Goal: Task Accomplishment & Management: Manage account settings

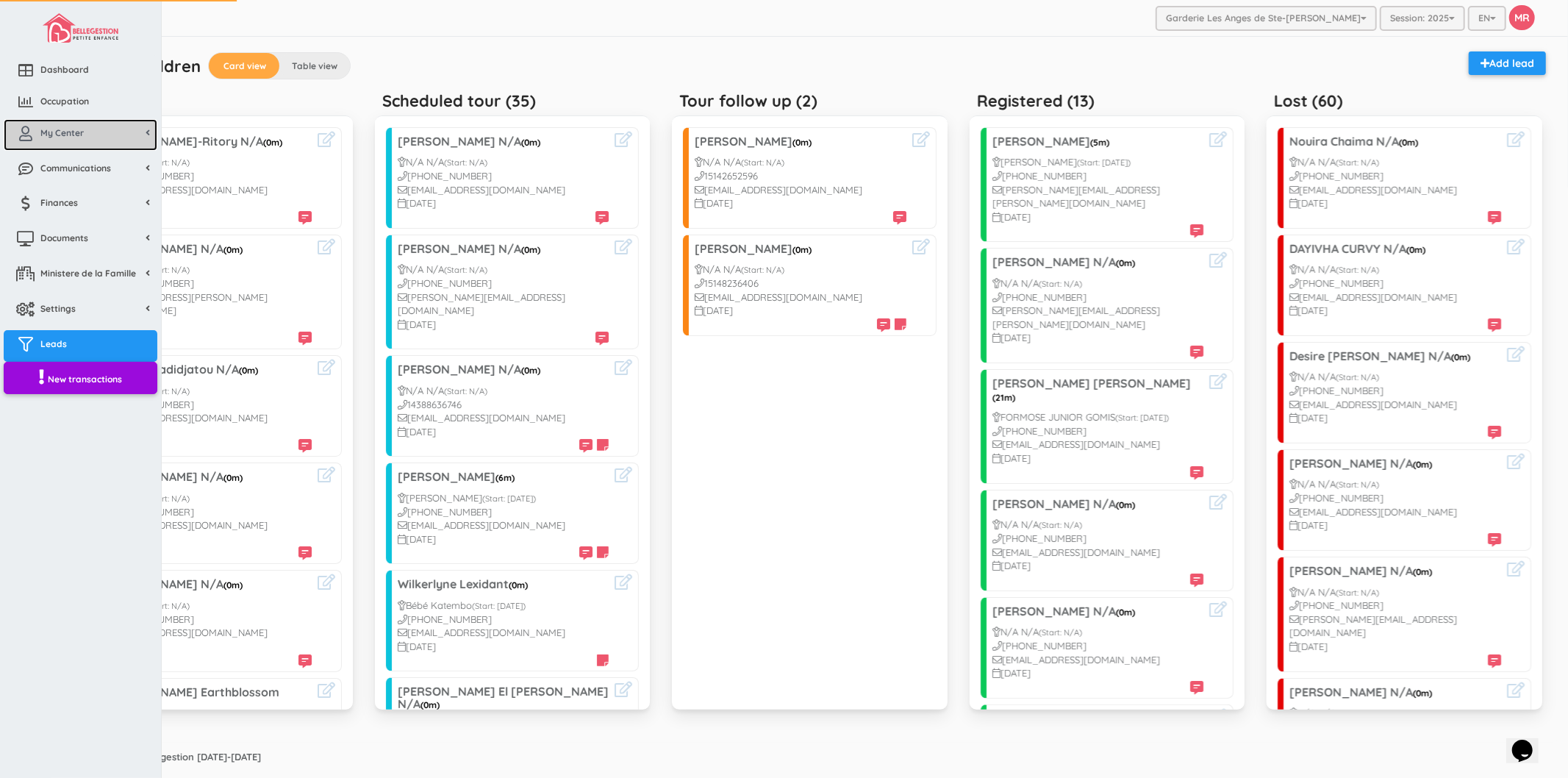
click at [39, 134] on icon at bounding box center [25, 134] width 29 height 15
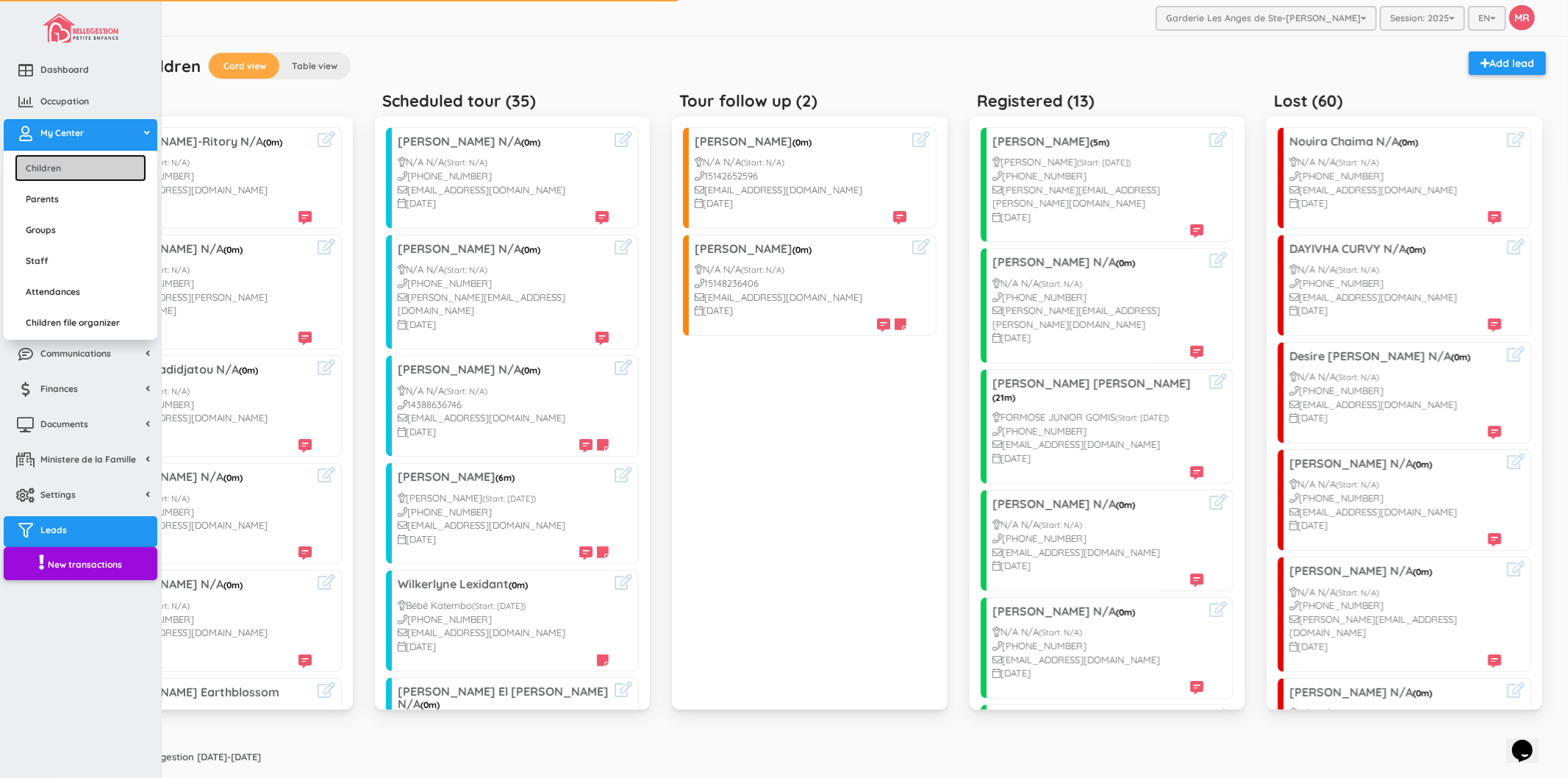
click at [53, 162] on link "Children" at bounding box center [81, 168] width 132 height 28
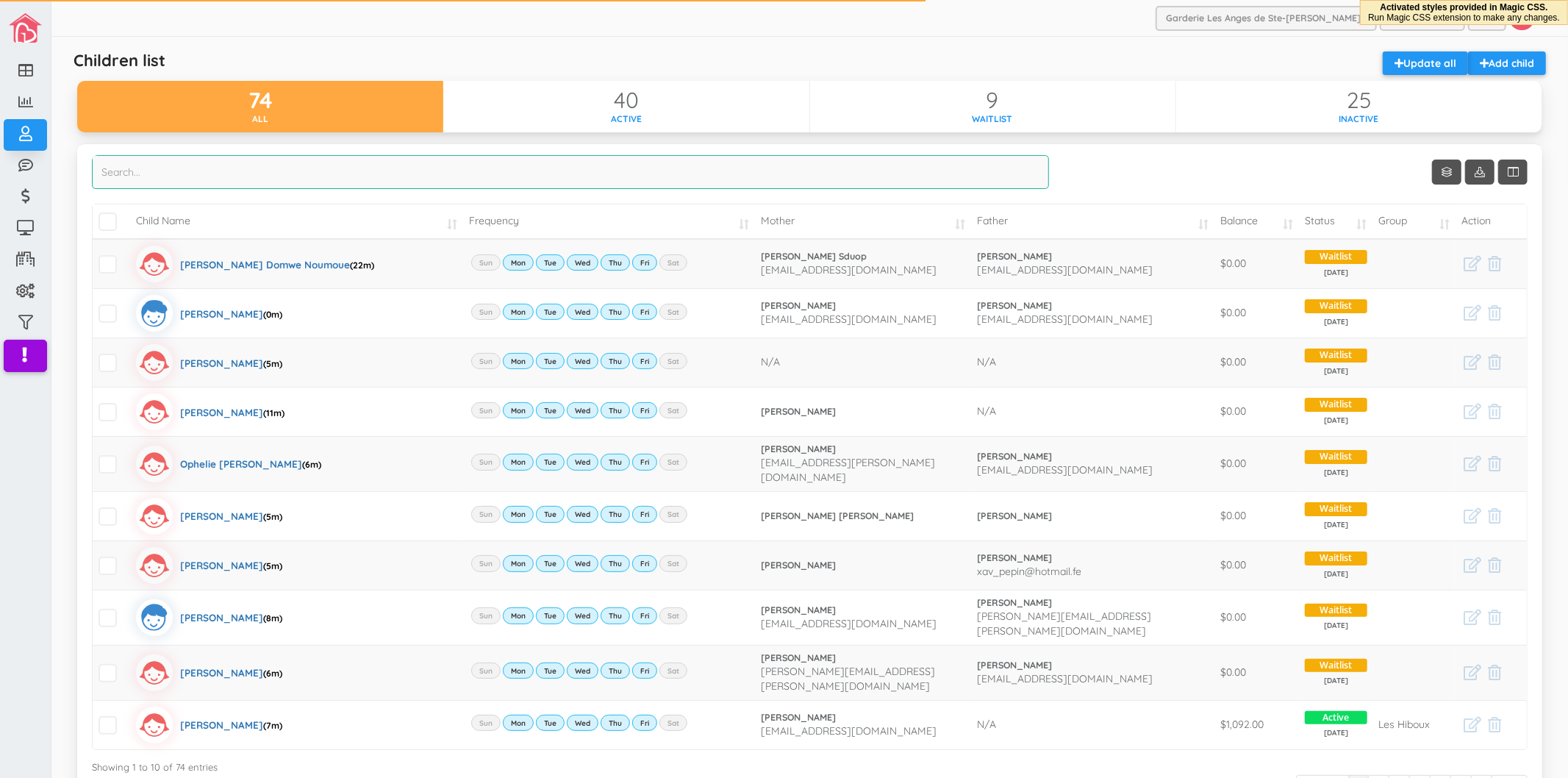
click at [665, 175] on input "search" at bounding box center [570, 172] width 958 height 34
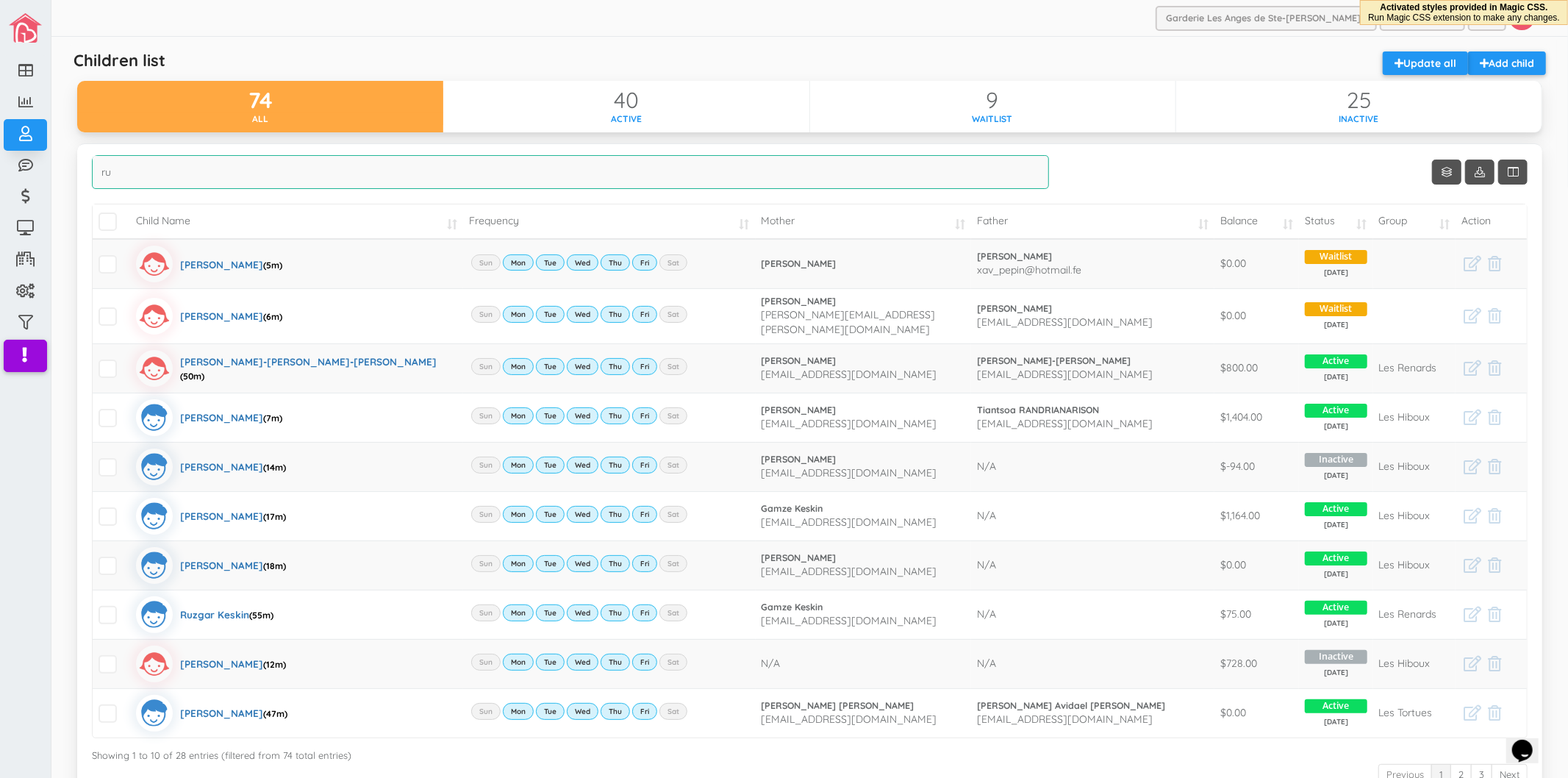
type input "r"
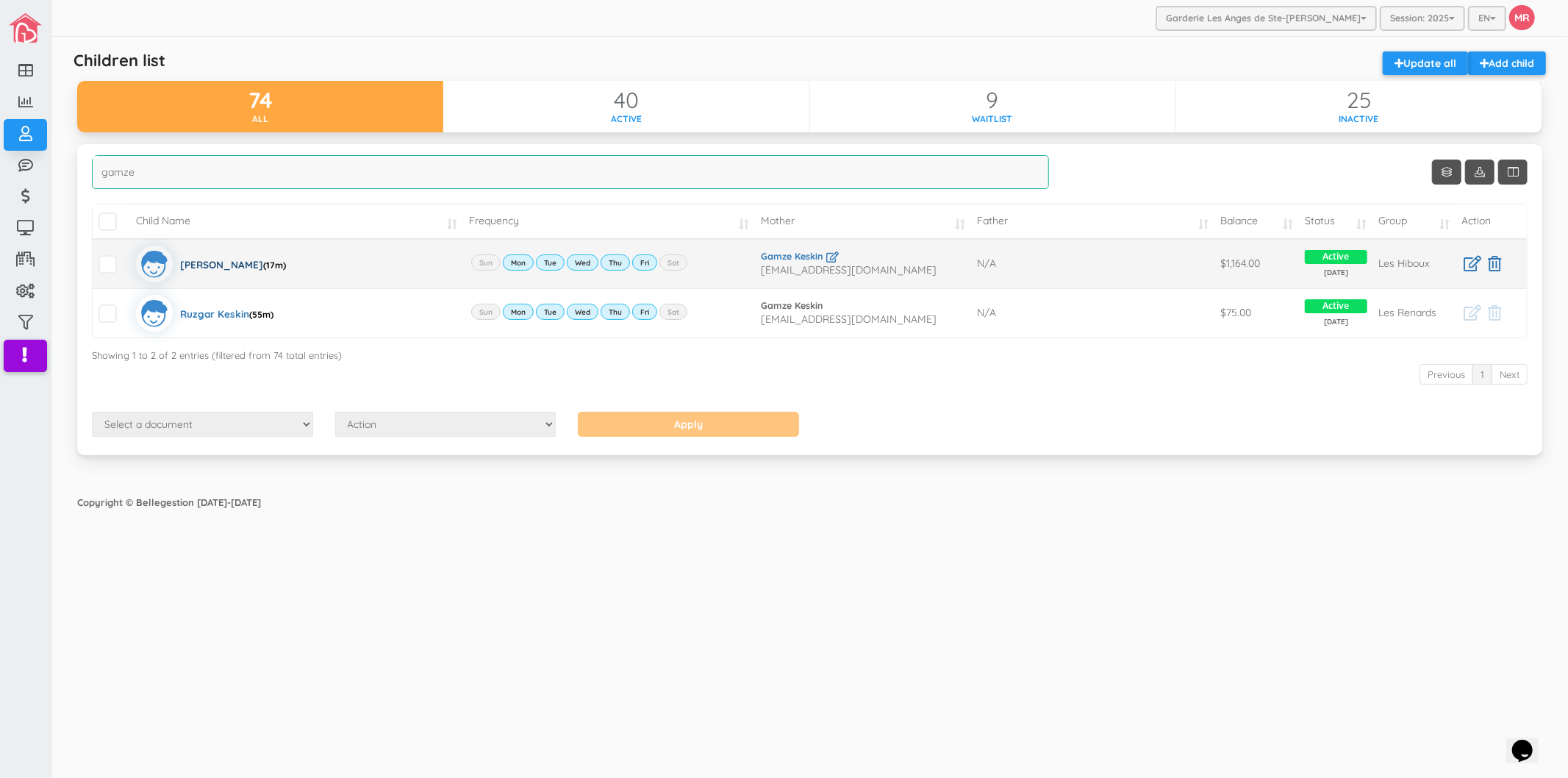
type input "gamze"
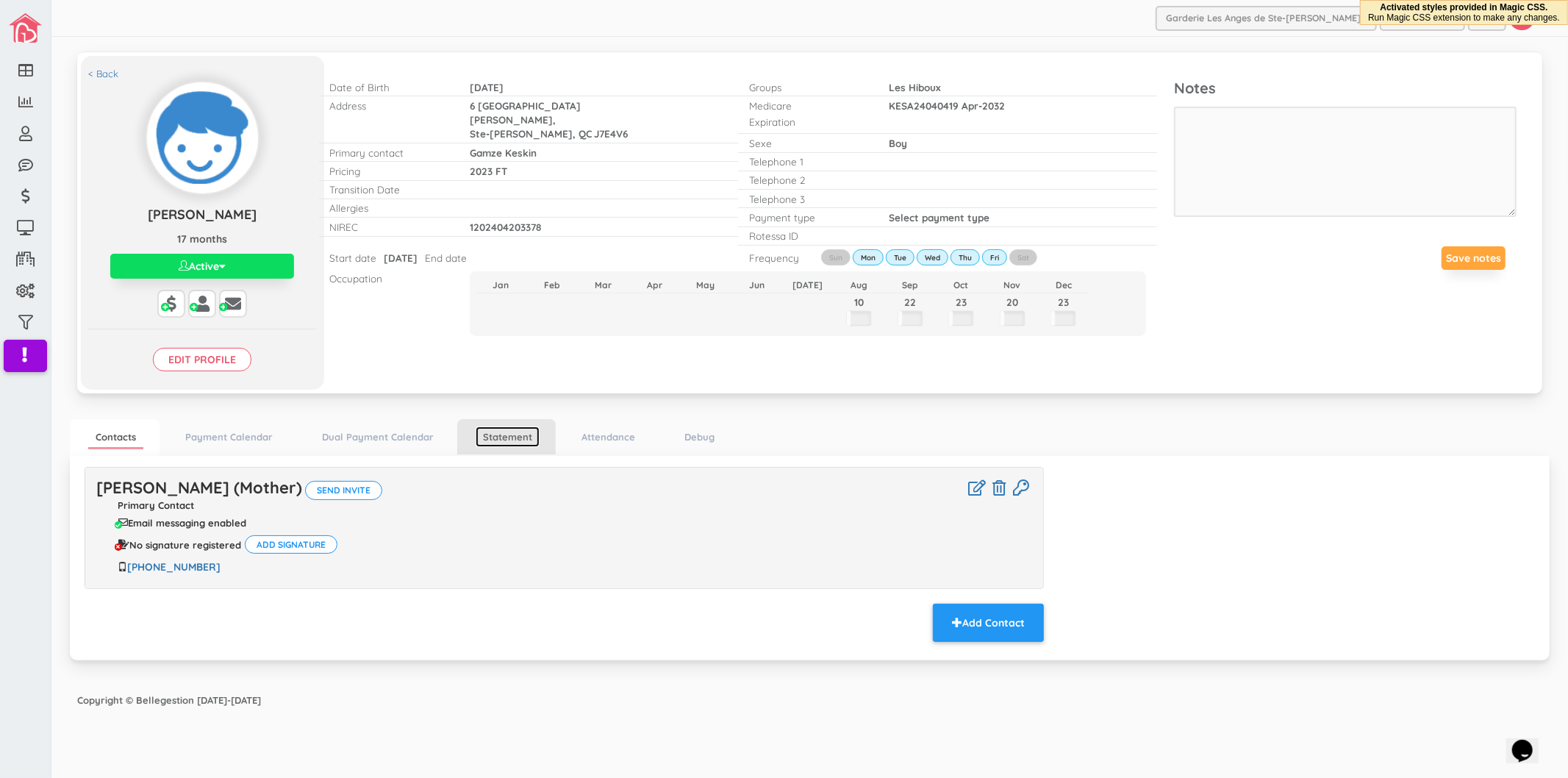
click at [486, 440] on link "Statement" at bounding box center [508, 438] width 64 height 21
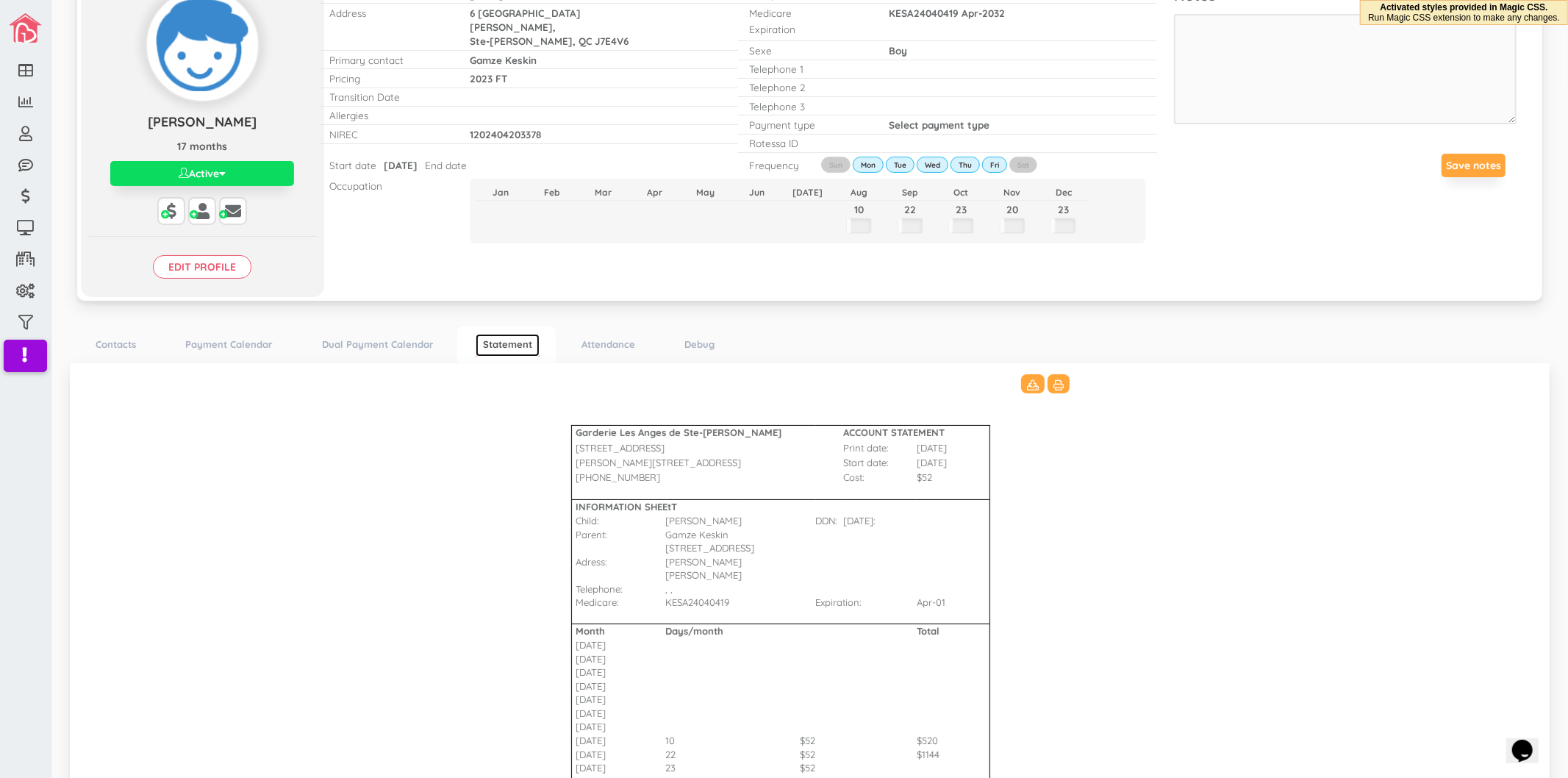
scroll to position [242, 0]
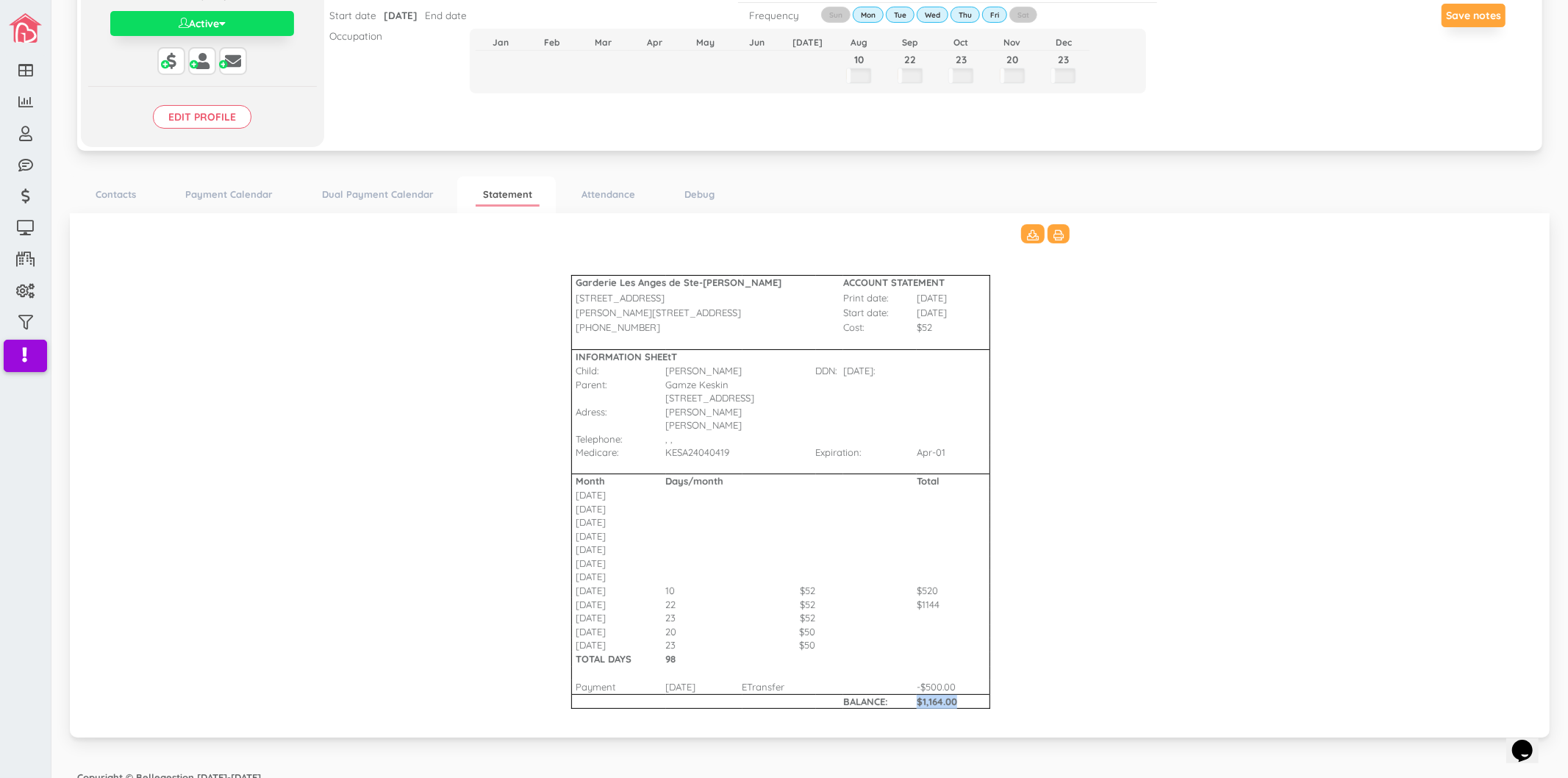
drag, startPoint x: 960, startPoint y: 688, endPoint x: 894, endPoint y: 683, distance: 66.2
click at [894, 694] on tr "BALANCE: $1,164.00" at bounding box center [810, 701] width 551 height 15
click at [942, 696] on b "$1,164.00" at bounding box center [936, 701] width 40 height 12
drag, startPoint x: 578, startPoint y: 577, endPoint x: 936, endPoint y: 576, distance: 358.0
click at [936, 584] on tr "Aug 2025 10 $52 $520" at bounding box center [810, 591] width 551 height 14
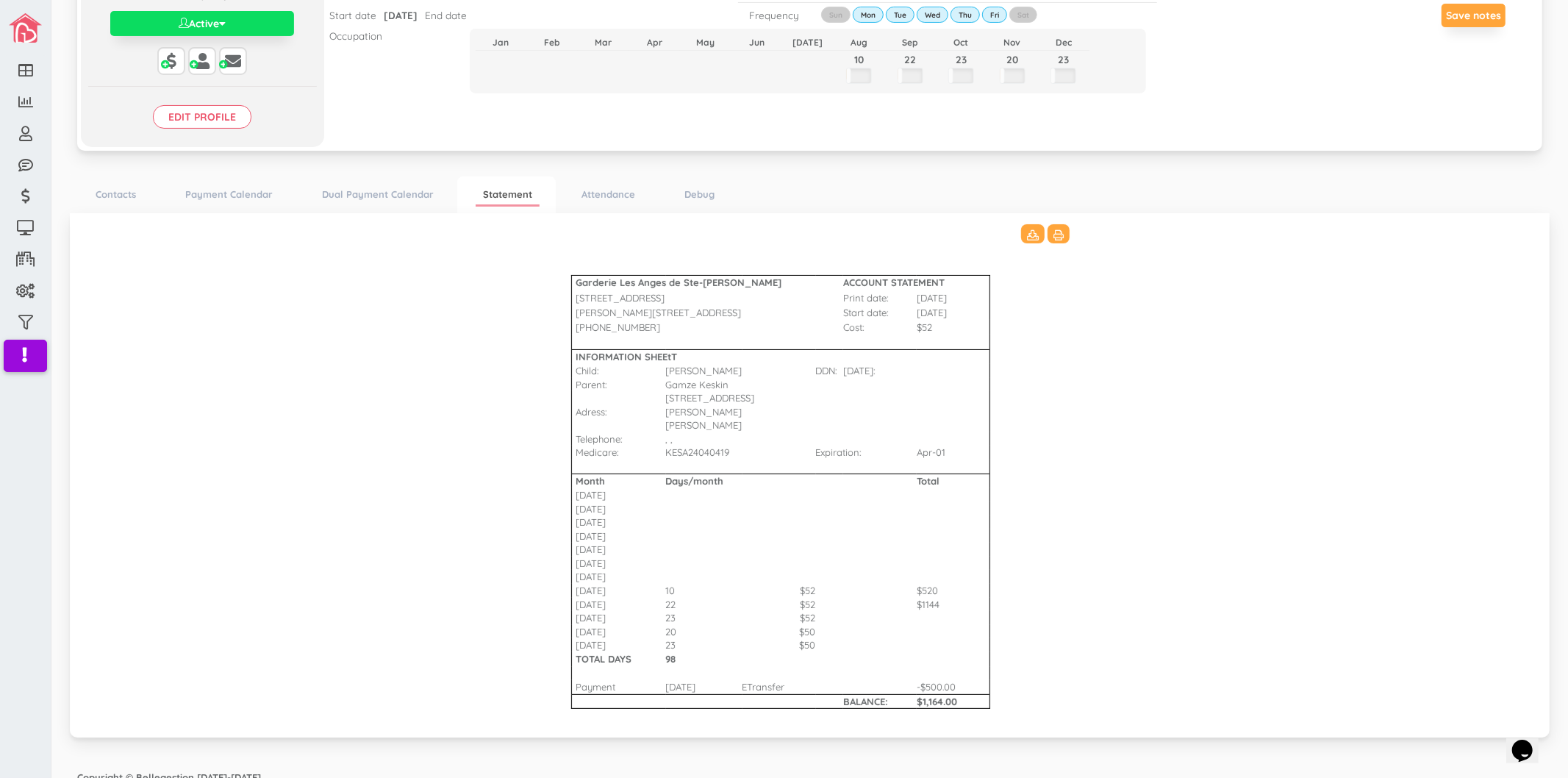
drag, startPoint x: 960, startPoint y: 596, endPoint x: 943, endPoint y: 589, distance: 18.4
click at [960, 598] on td "$1144" at bounding box center [953, 605] width 74 height 14
drag, startPoint x: 579, startPoint y: 577, endPoint x: 947, endPoint y: 570, distance: 368.1
click at [947, 584] on tr "Aug 2025 10 $52 $520" at bounding box center [810, 591] width 551 height 14
drag, startPoint x: 963, startPoint y: 686, endPoint x: 906, endPoint y: 689, distance: 57.1
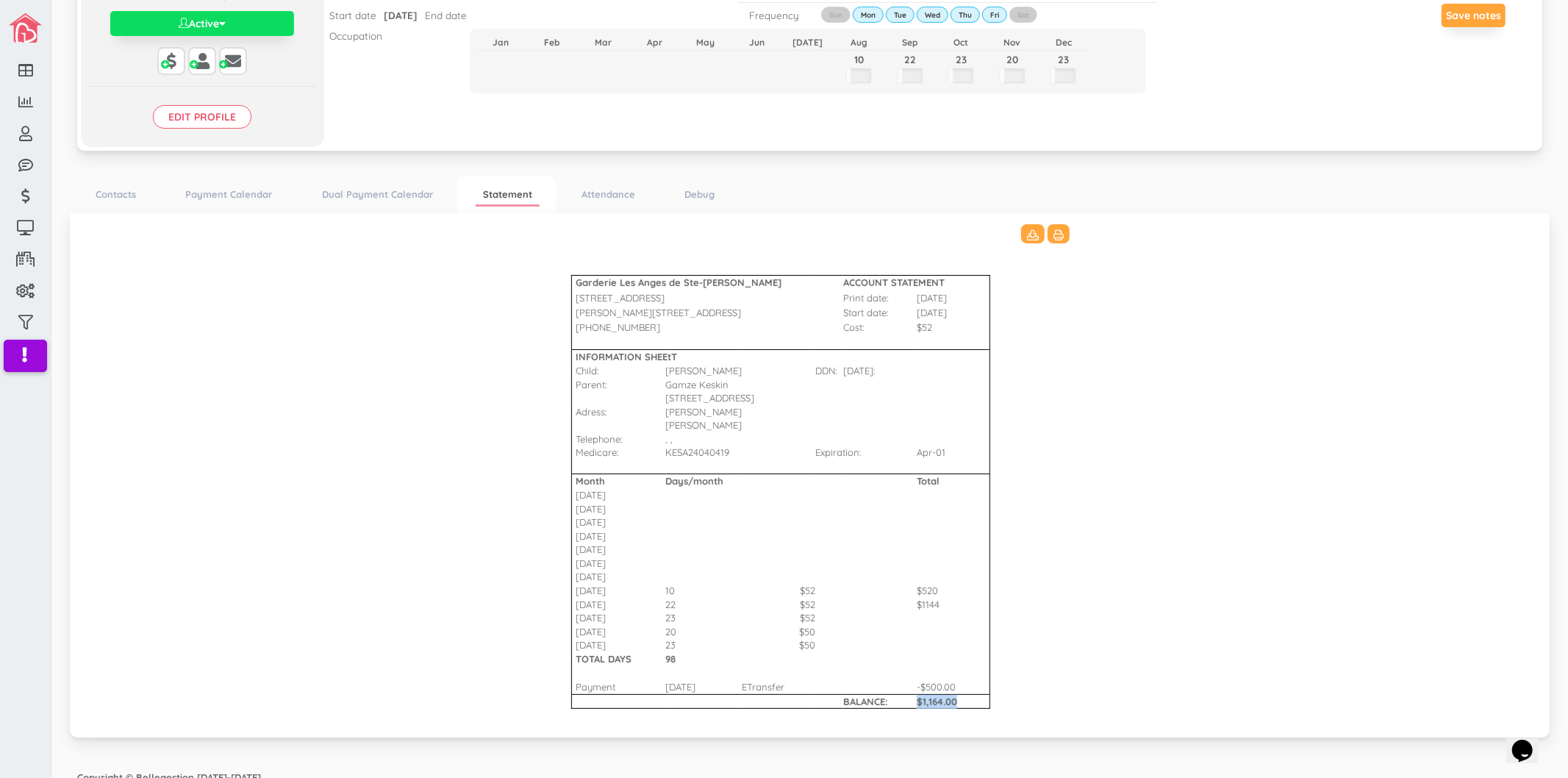
click at [906, 694] on tr "BALANCE: $1,164.00" at bounding box center [810, 701] width 551 height 15
click at [950, 709] on td at bounding box center [953, 717] width 74 height 14
drag, startPoint x: 961, startPoint y: 687, endPoint x: 898, endPoint y: 692, distance: 63.2
click at [898, 694] on tr "BALANCE: $1,164.00" at bounding box center [810, 701] width 551 height 15
click at [508, 194] on link "Statement" at bounding box center [508, 195] width 64 height 23
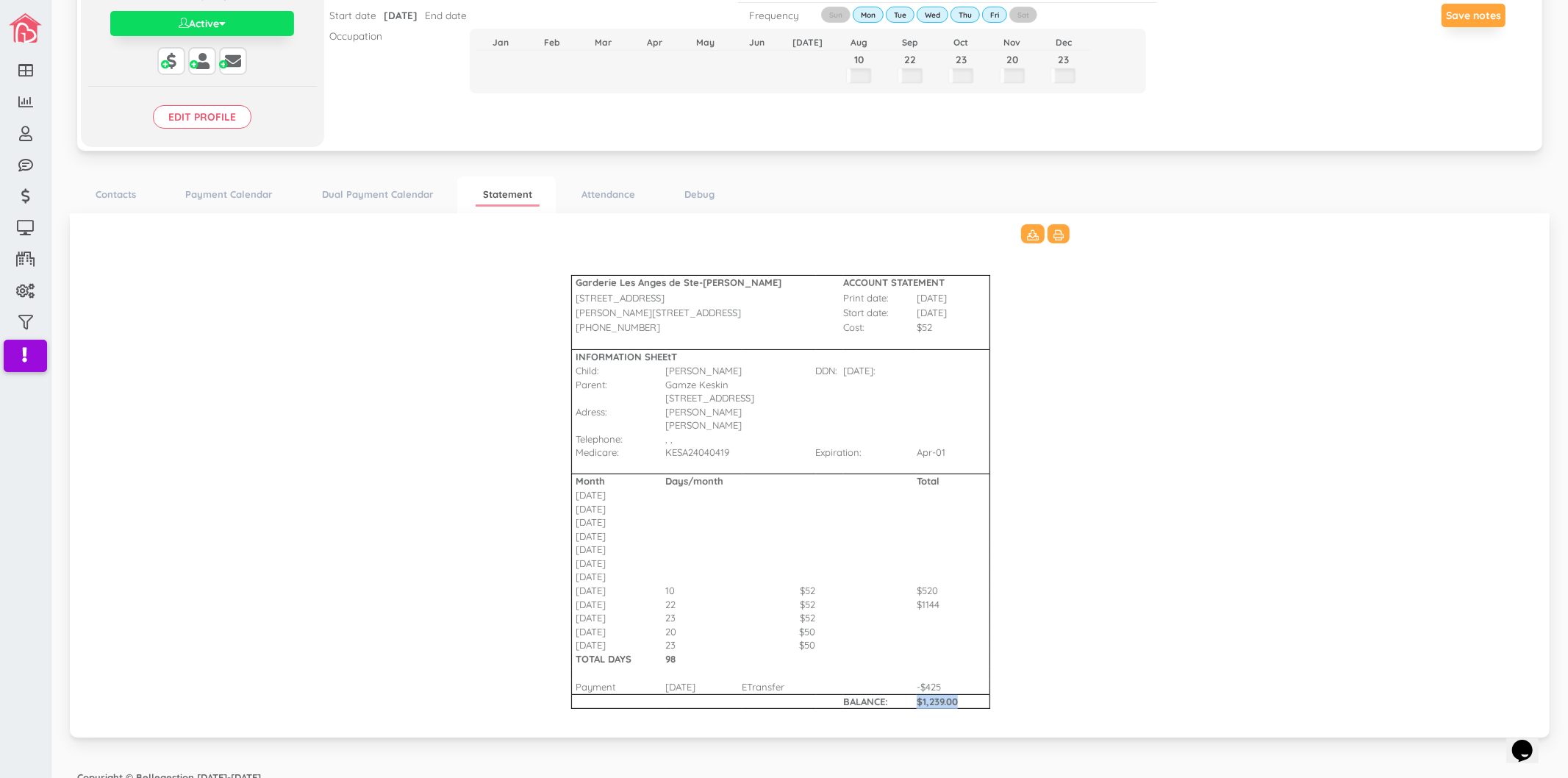
drag, startPoint x: 958, startPoint y: 686, endPoint x: 900, endPoint y: 687, distance: 58.0
click at [900, 694] on tr "BALANCE: $1,239.00" at bounding box center [810, 701] width 551 height 15
click at [1056, 694] on td at bounding box center [1049, 701] width 60 height 15
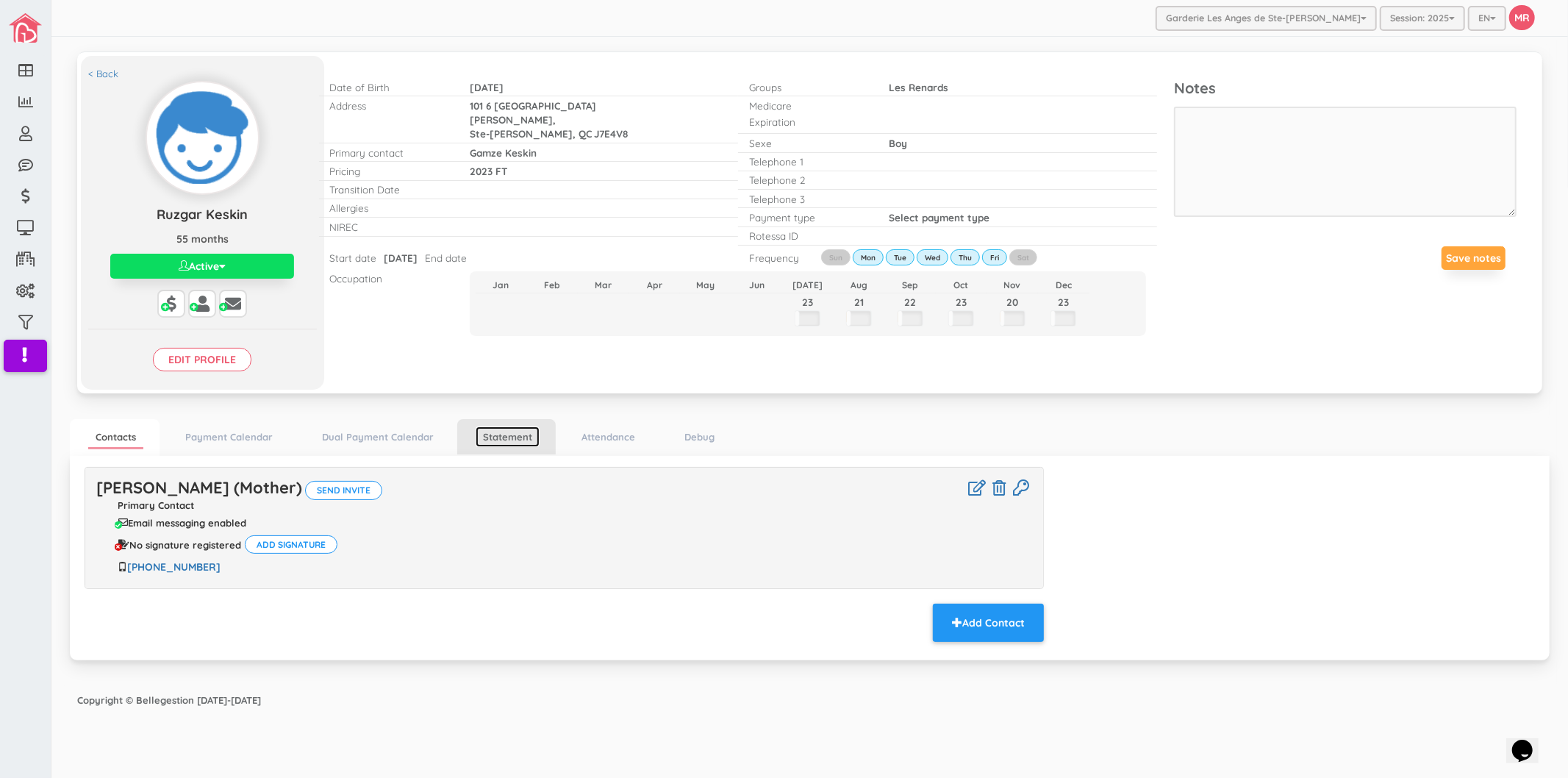
click at [516, 437] on link "Statement" at bounding box center [508, 438] width 64 height 21
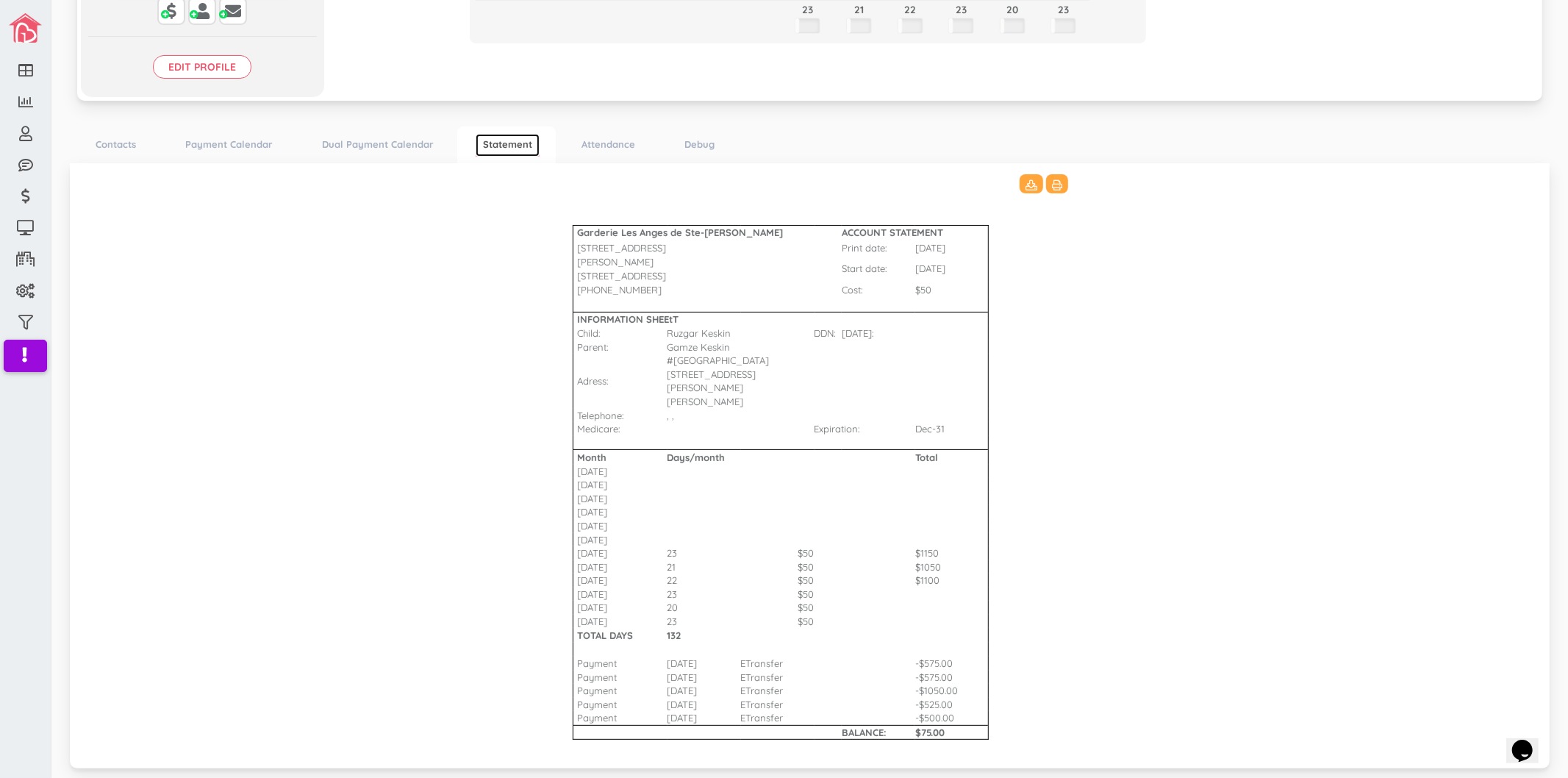
scroll to position [297, 0]
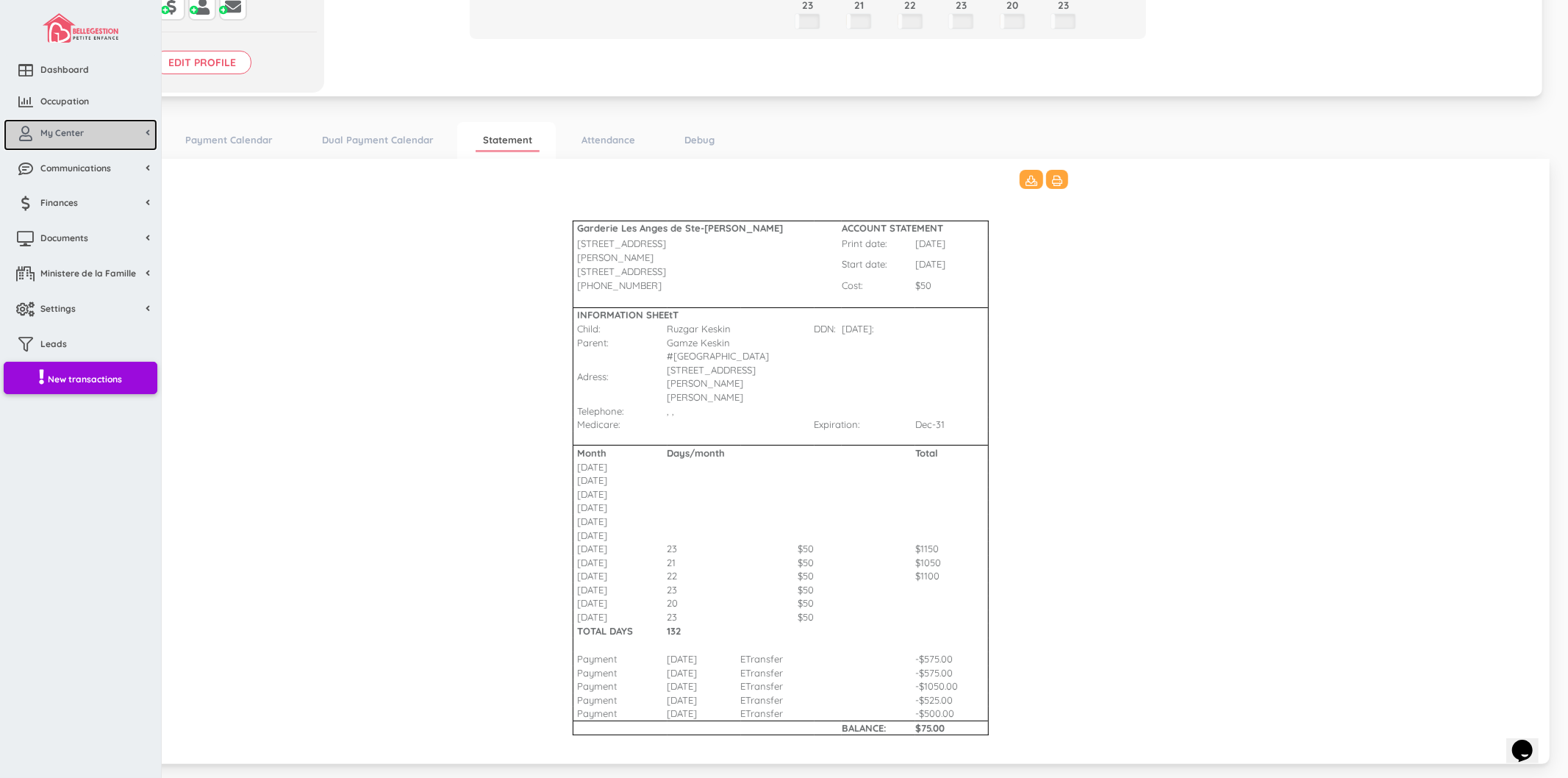
click at [68, 141] on link "My Center" at bounding box center [80, 135] width 153 height 31
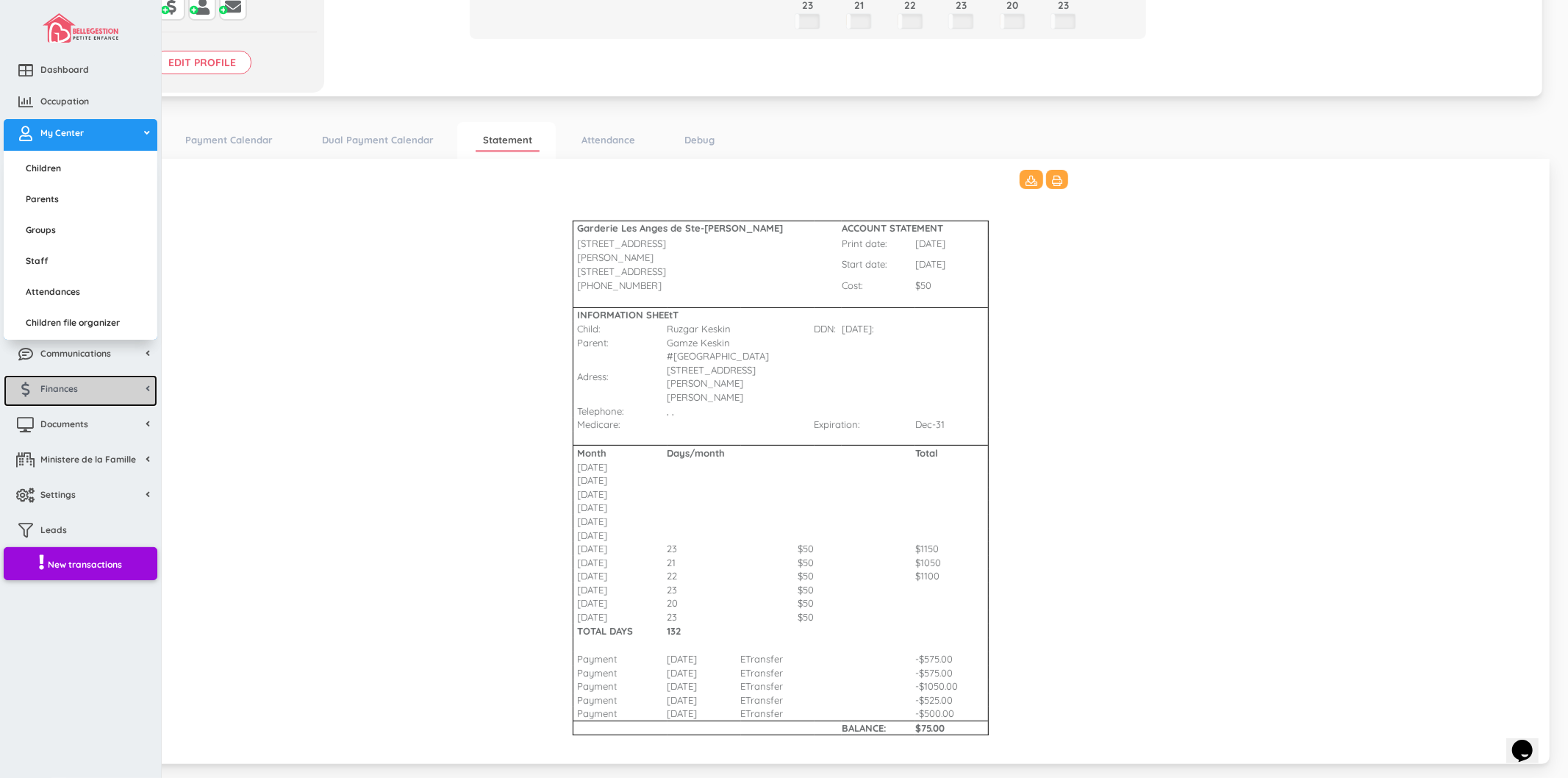
click at [89, 381] on link "Finances" at bounding box center [80, 390] width 153 height 31
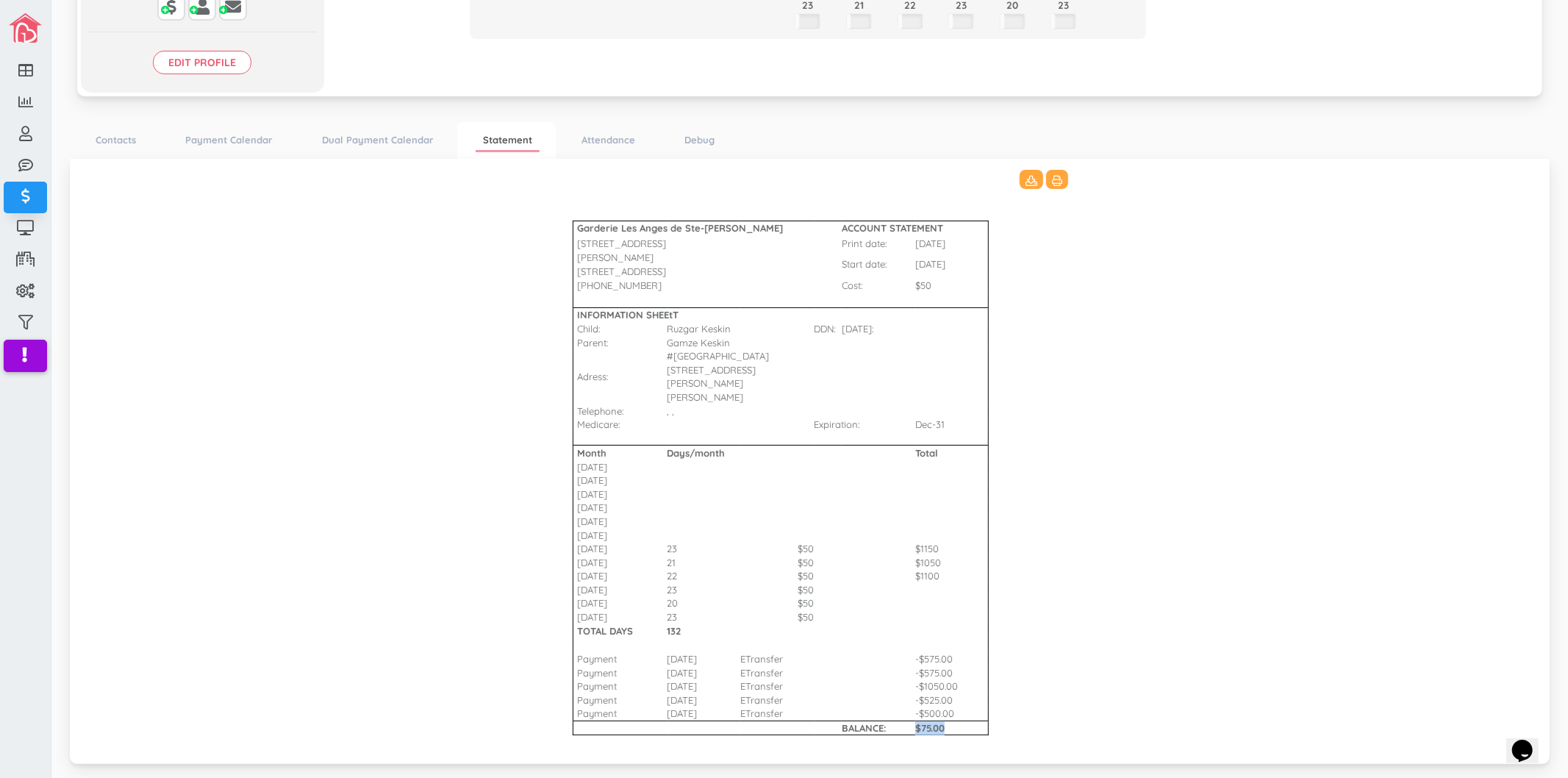
drag, startPoint x: 899, startPoint y: 684, endPoint x: 964, endPoint y: 689, distance: 65.2
click at [964, 721] on tr "BALANCE: $75.00" at bounding box center [810, 728] width 548 height 15
click at [936, 722] on b "$75.00" at bounding box center [930, 727] width 29 height 12
click at [516, 137] on link "Statement" at bounding box center [508, 141] width 64 height 23
click at [495, 137] on link "Statement" at bounding box center [508, 141] width 64 height 23
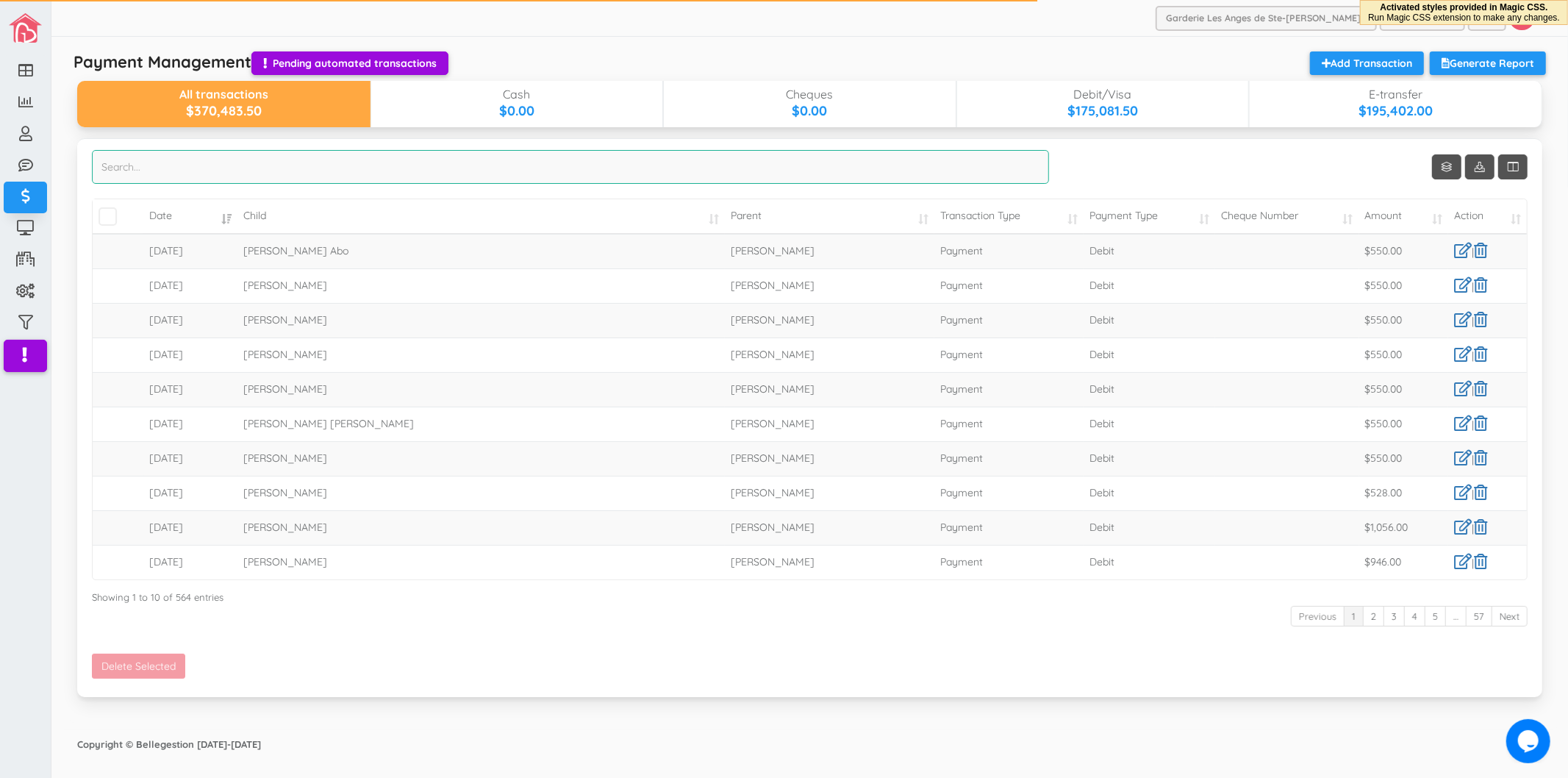
click at [576, 172] on input "search" at bounding box center [570, 167] width 958 height 34
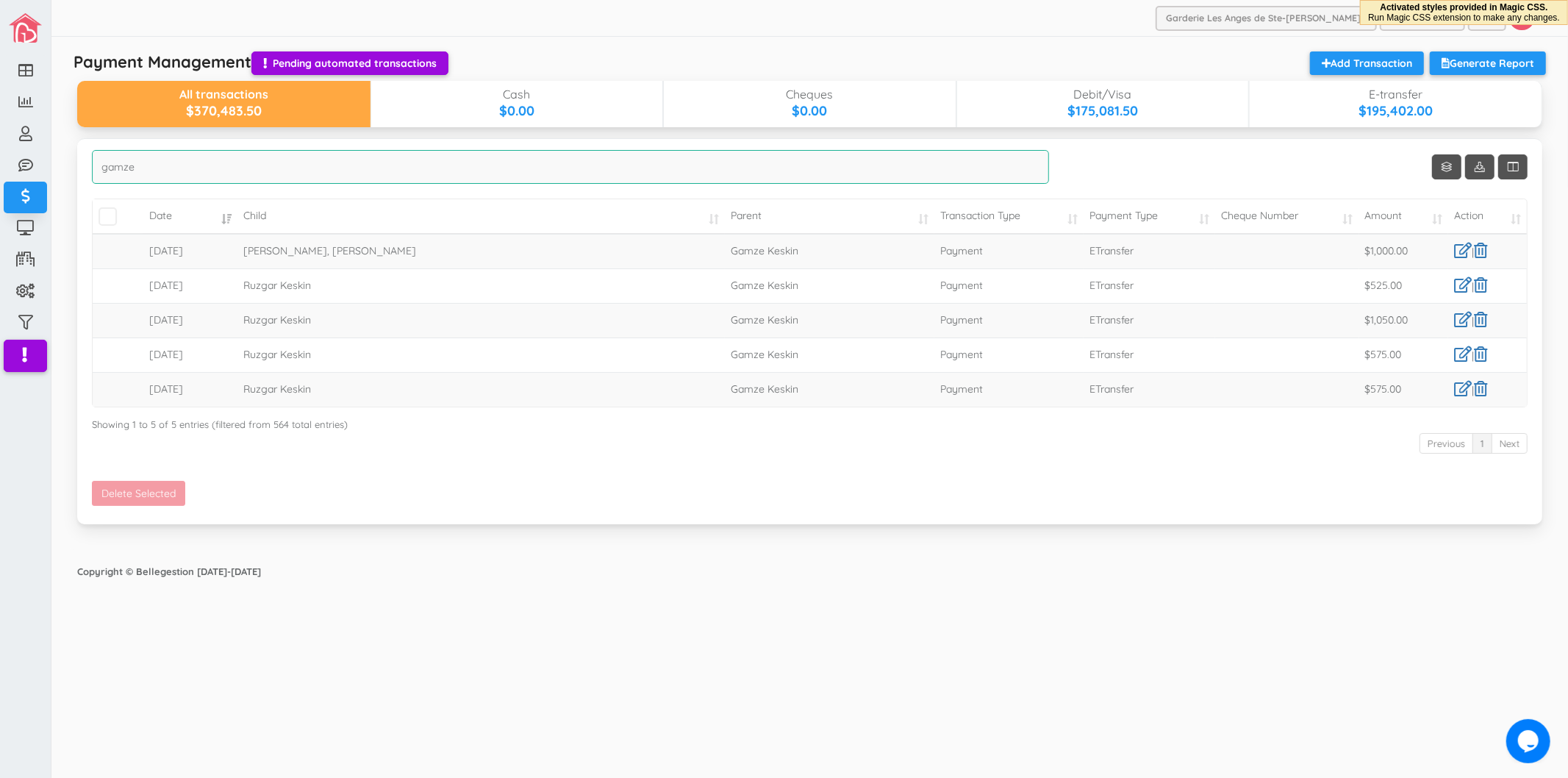
type input "gamze"
click at [649, 434] on div "Previous 1 Next" at bounding box center [810, 445] width 1436 height 28
click at [937, 405] on td "Payment" at bounding box center [1009, 389] width 150 height 35
click at [1458, 246] on link at bounding box center [1464, 250] width 18 height 15
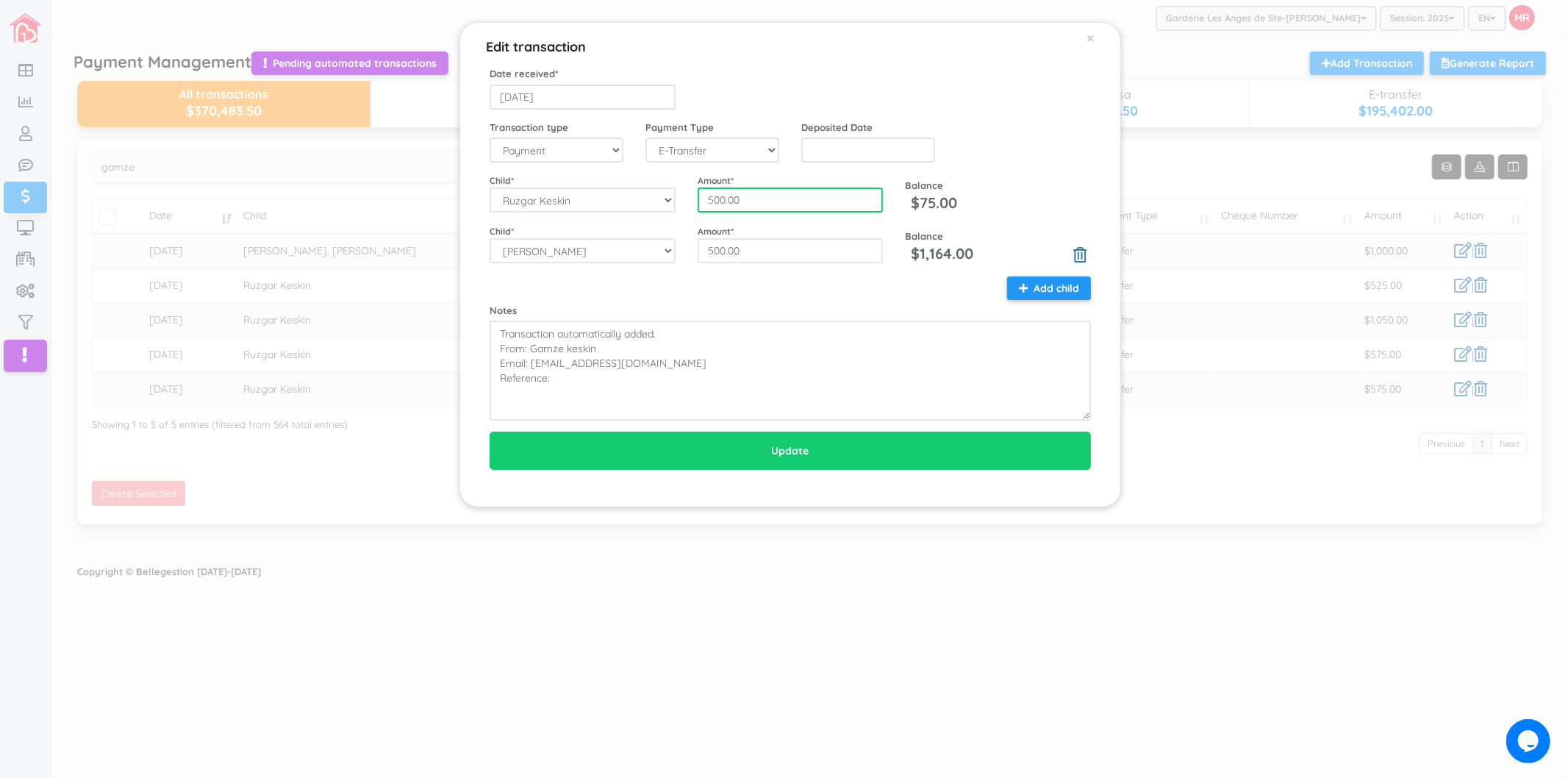
drag, startPoint x: 761, startPoint y: 193, endPoint x: 692, endPoint y: 195, distance: 69.0
click at [692, 195] on div "Amount * 500.00" at bounding box center [791, 193] width 208 height 39
type input "575"
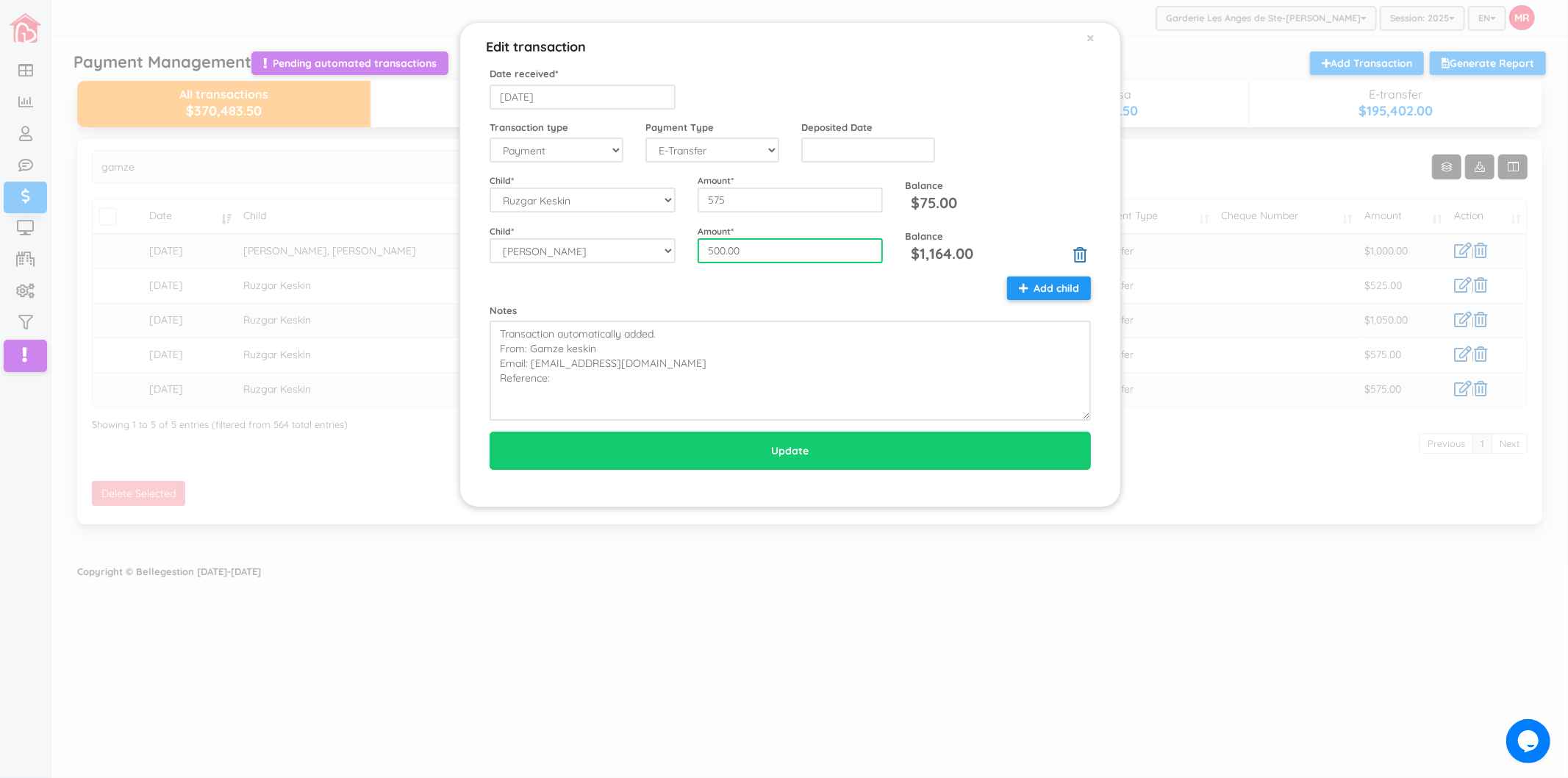
drag, startPoint x: 796, startPoint y: 258, endPoint x: 687, endPoint y: 252, distance: 109.2
click at [689, 252] on div "Amount * 500.00" at bounding box center [791, 244] width 208 height 39
click at [570, 300] on div "Notes Transaction automatically added. From: Gamze keskin Email: gamze_riza95@i…" at bounding box center [790, 348] width 624 height 145
drag, startPoint x: 771, startPoint y: 258, endPoint x: 701, endPoint y: 258, distance: 70.0
click at [701, 258] on input "500.00" at bounding box center [790, 250] width 186 height 25
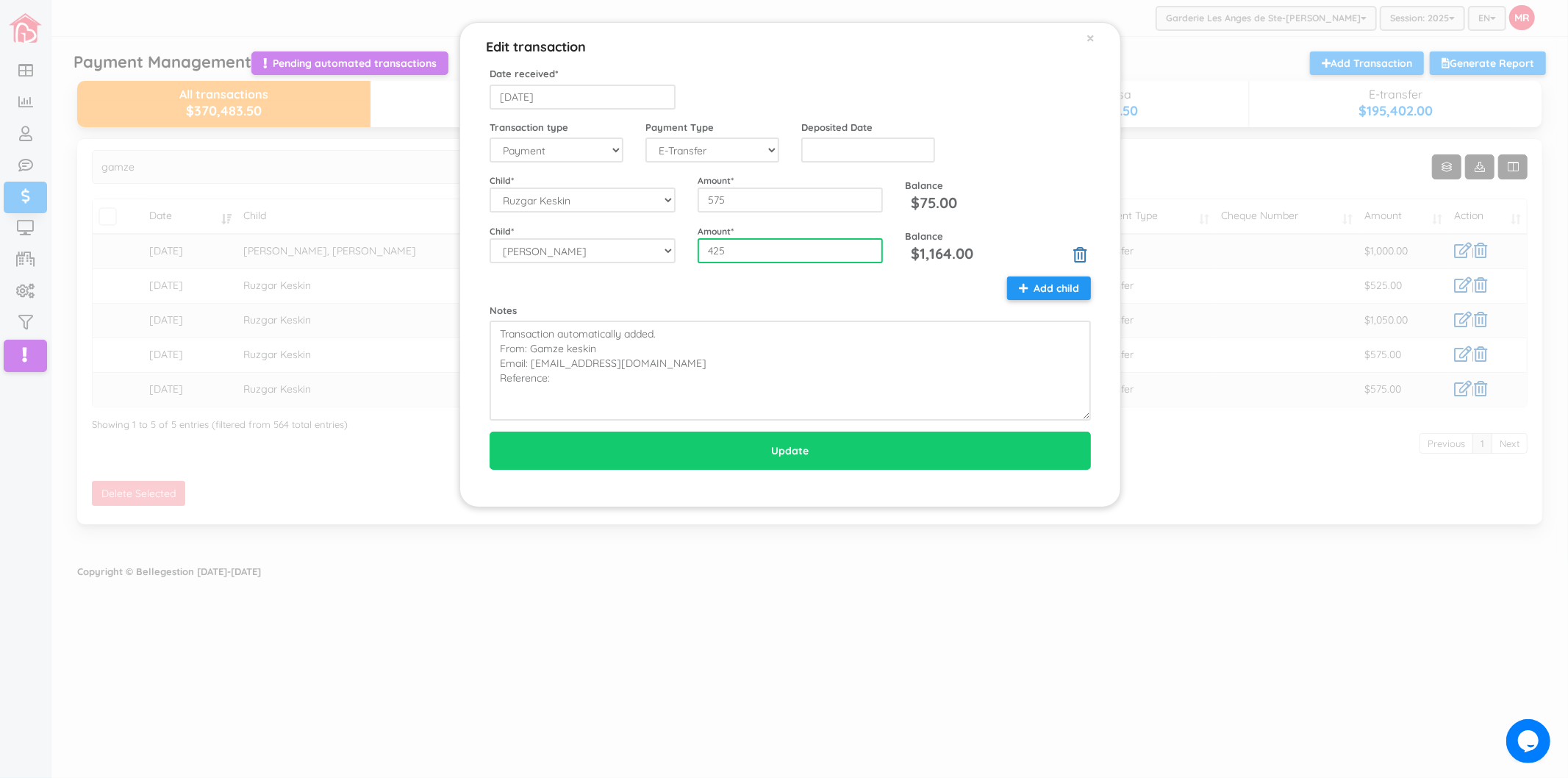
type input "425"
click at [784, 288] on div "Notes Transaction automatically added. From: Gamze keskin Email: gamze_riza95@i…" at bounding box center [790, 348] width 624 height 145
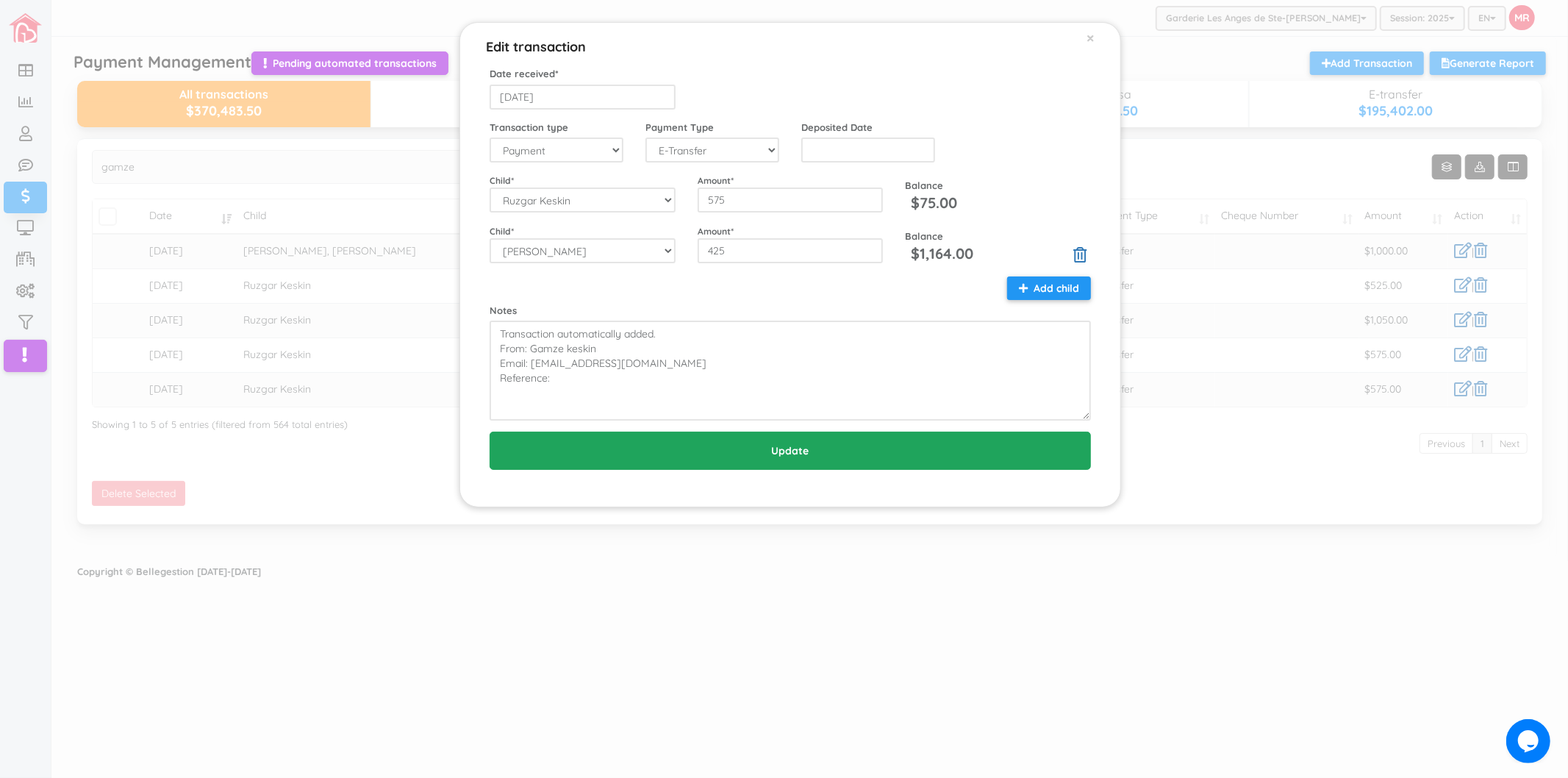
click at [777, 447] on input "Update" at bounding box center [790, 450] width 601 height 38
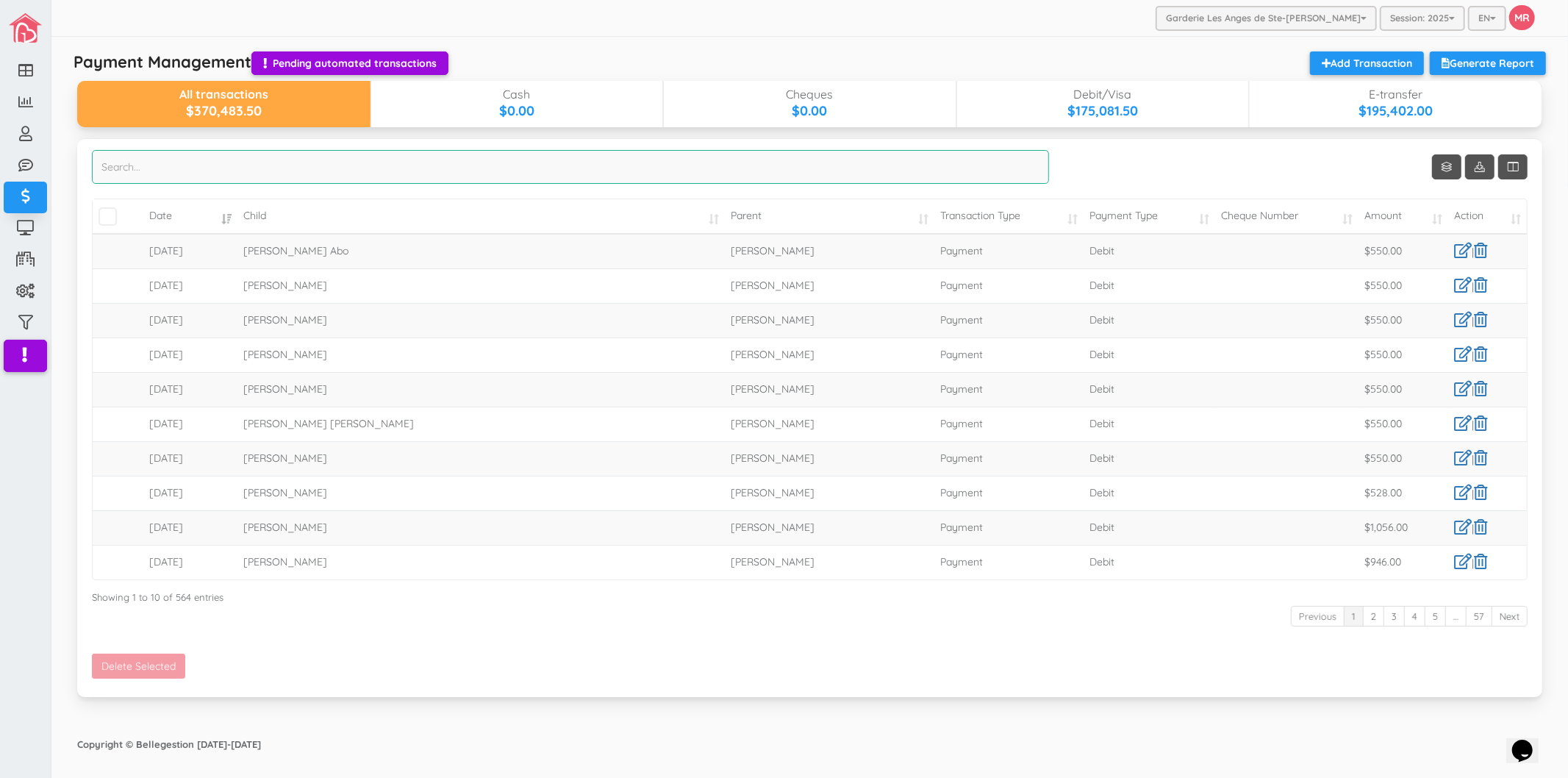
click at [297, 173] on input "search" at bounding box center [570, 167] width 958 height 34
type input "r"
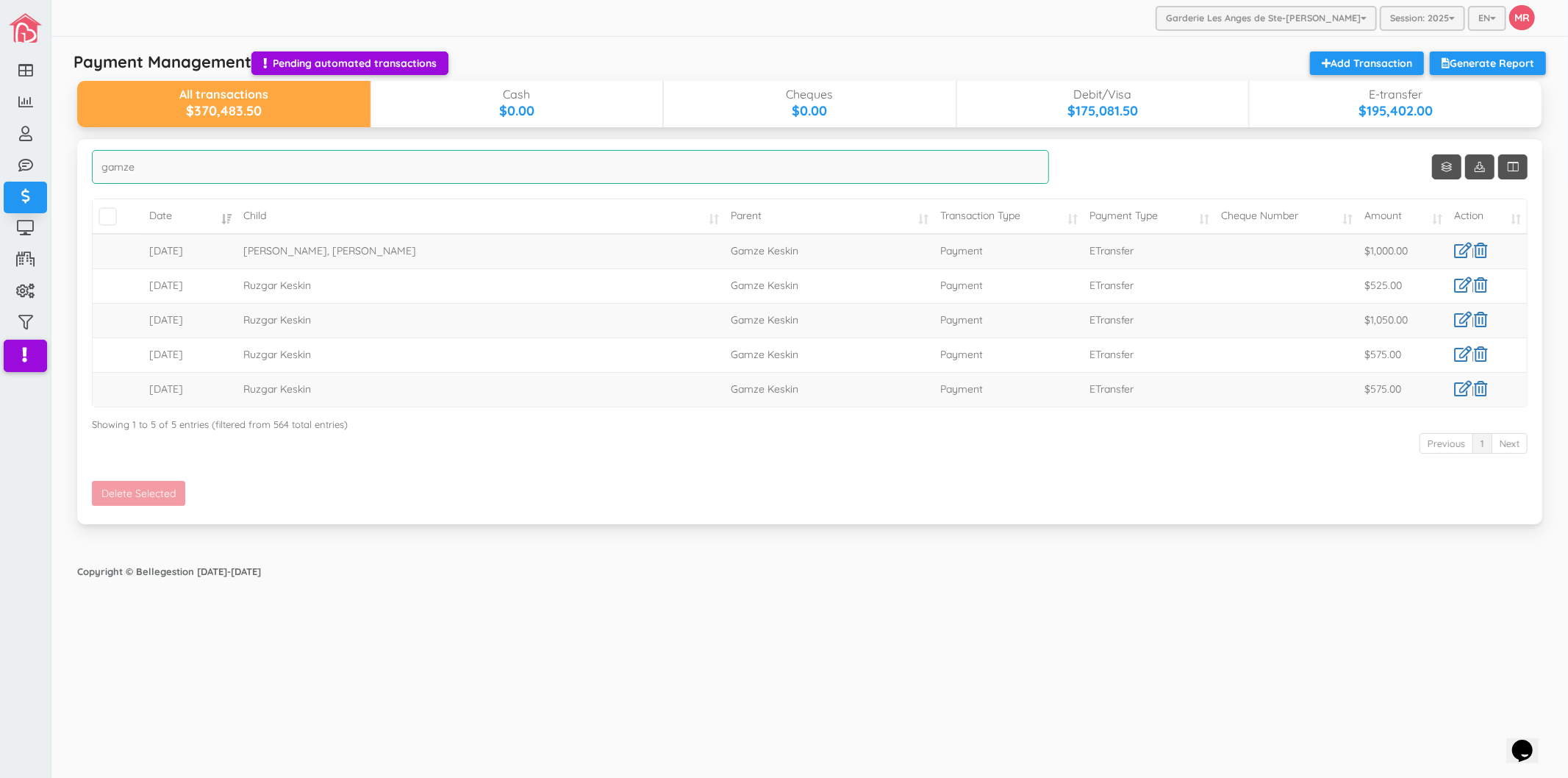
type input "gamze"
click at [1261, 435] on div "Previous 1 Next" at bounding box center [810, 445] width 1436 height 28
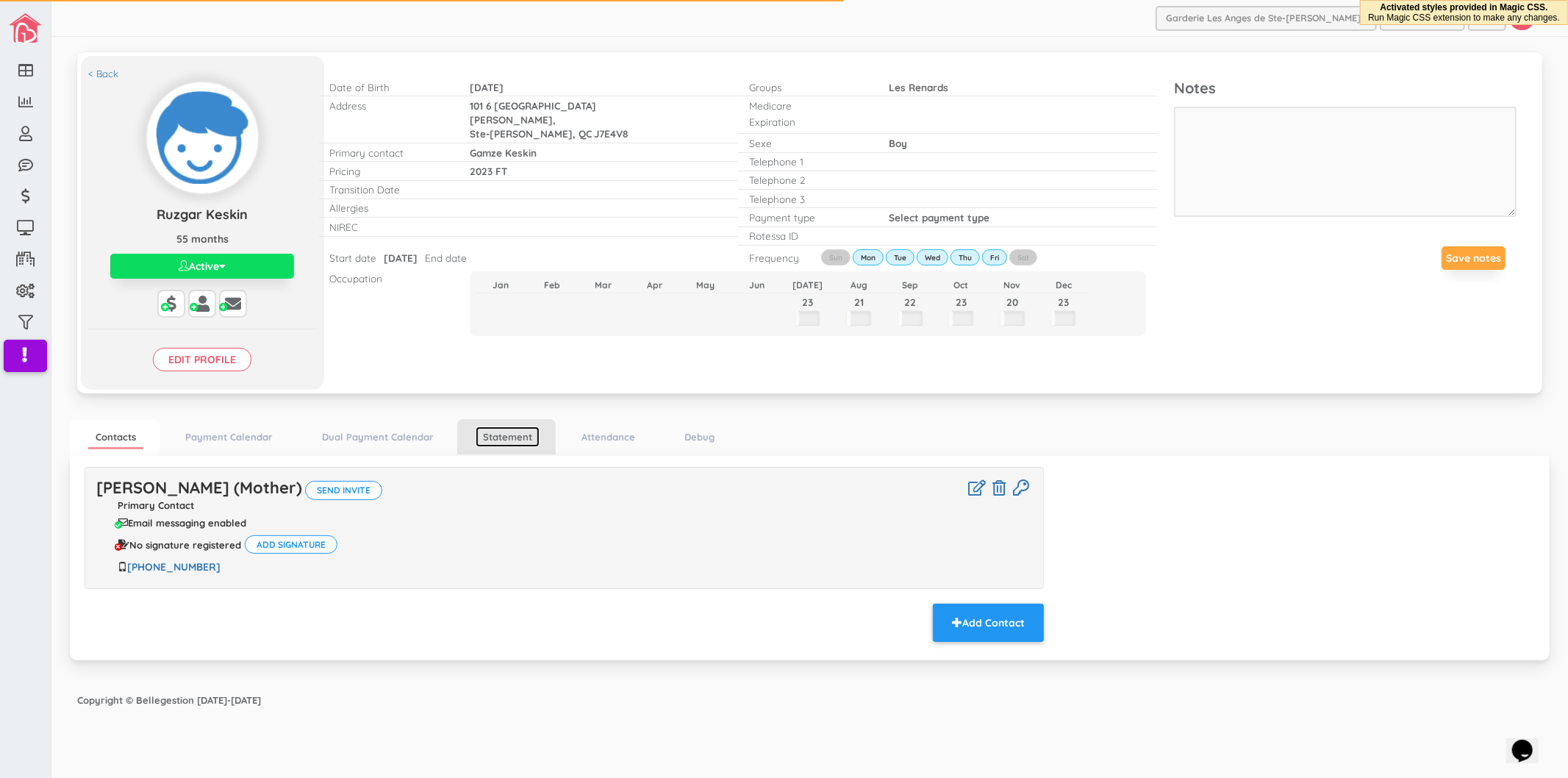
click at [517, 430] on link "Statement" at bounding box center [508, 438] width 64 height 21
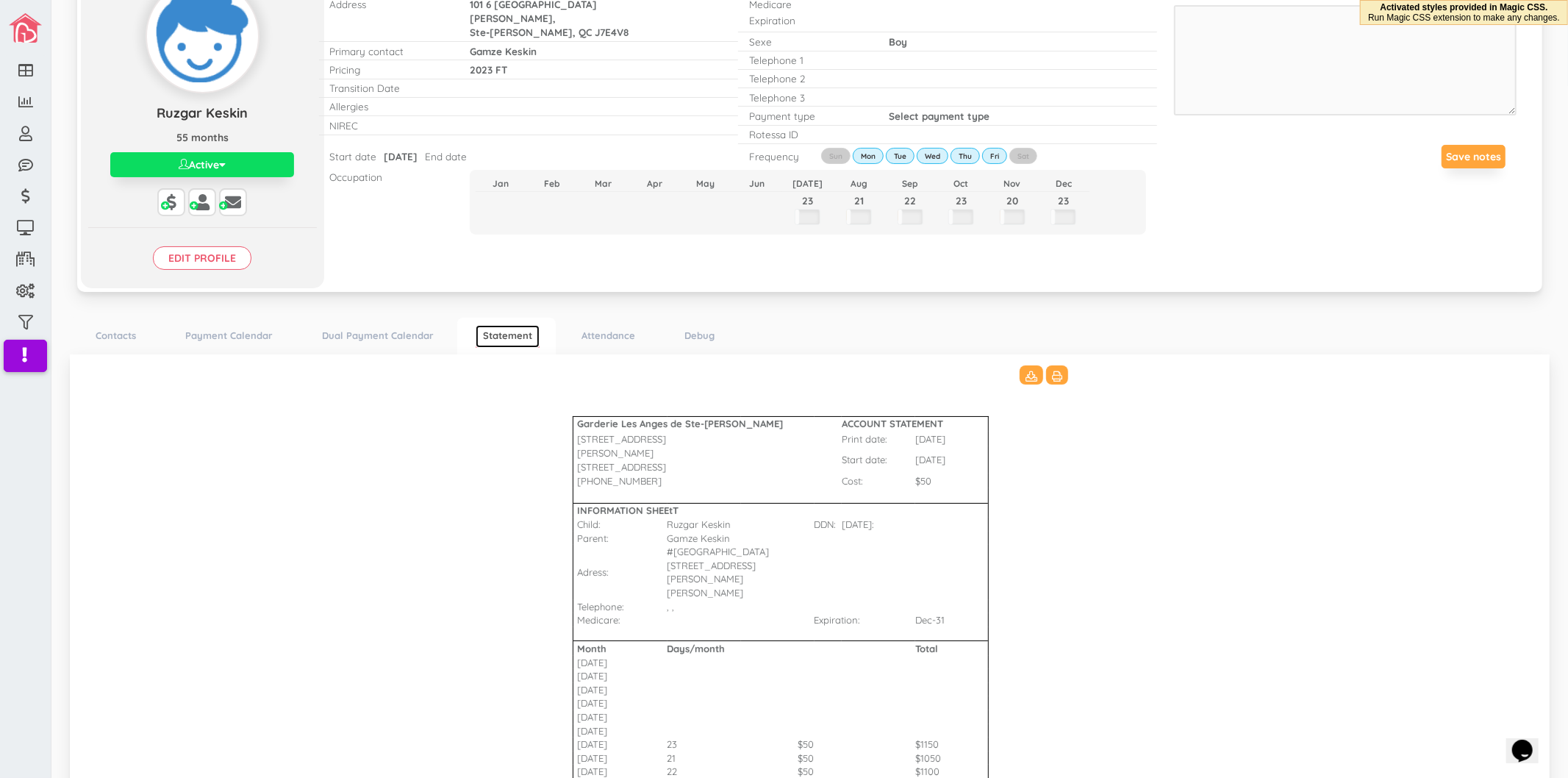
scroll to position [297, 0]
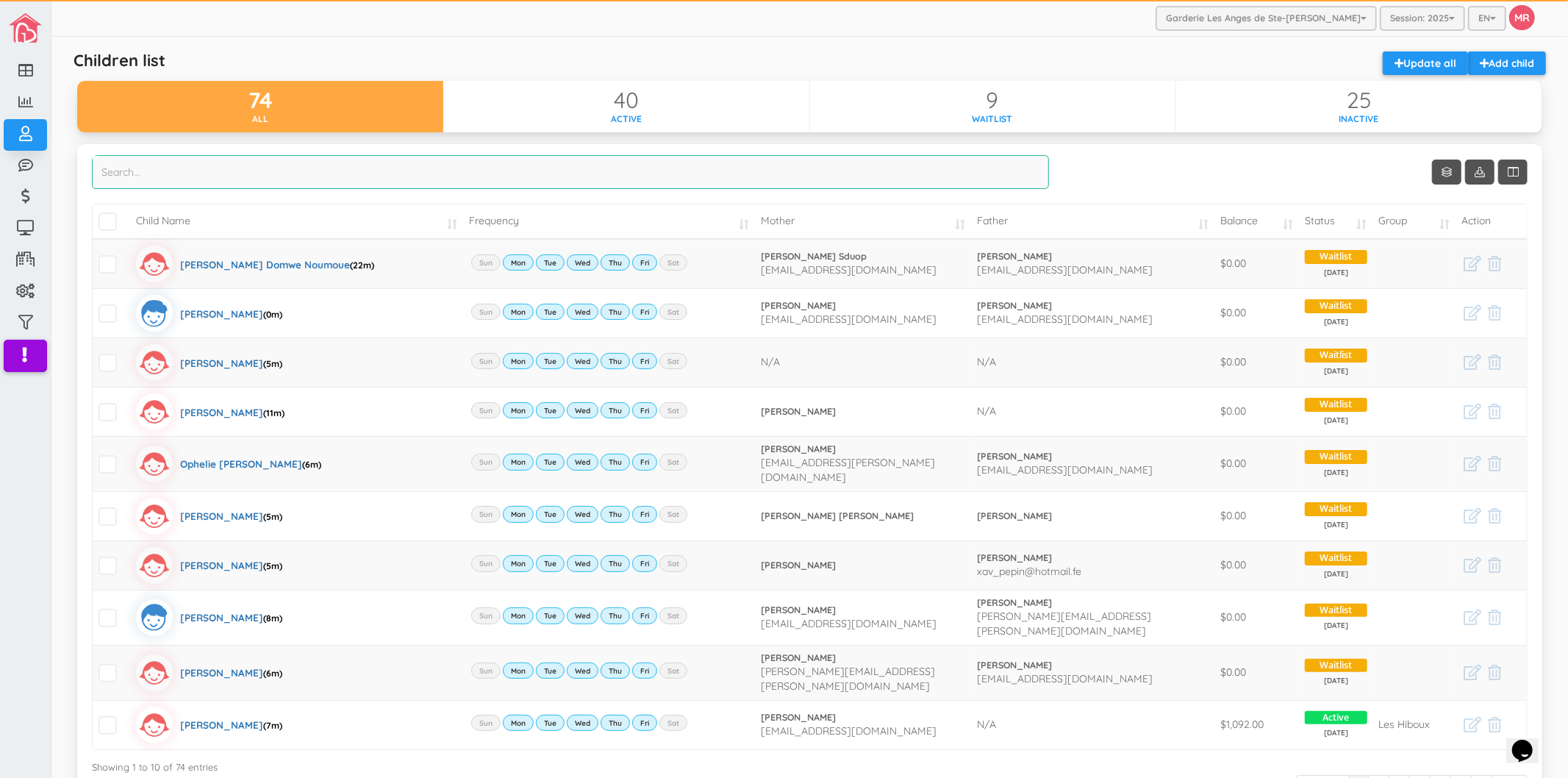
click at [288, 173] on input "search" at bounding box center [570, 172] width 958 height 34
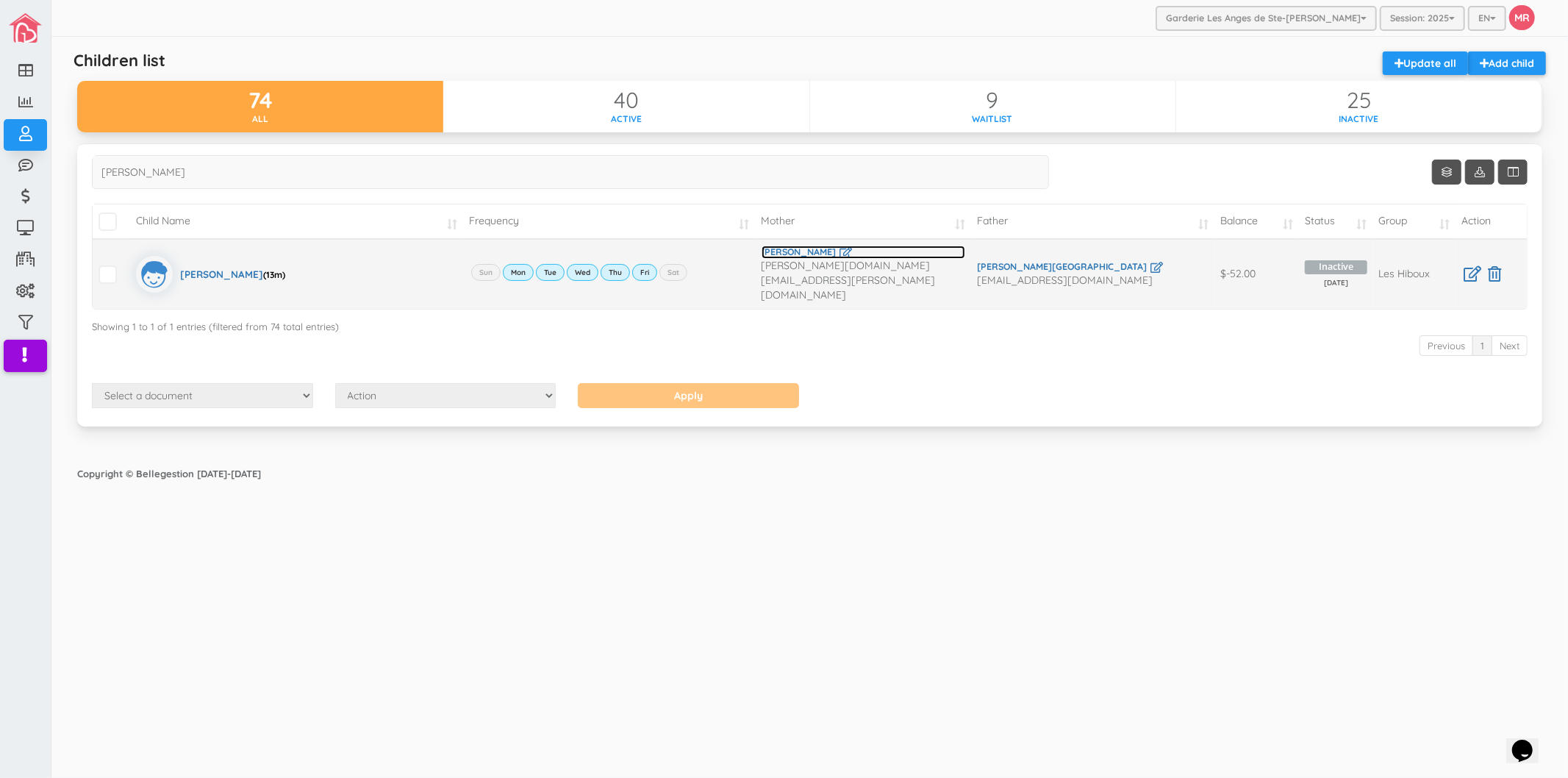
click at [823, 253] on link "[PERSON_NAME]" at bounding box center [863, 252] width 204 height 13
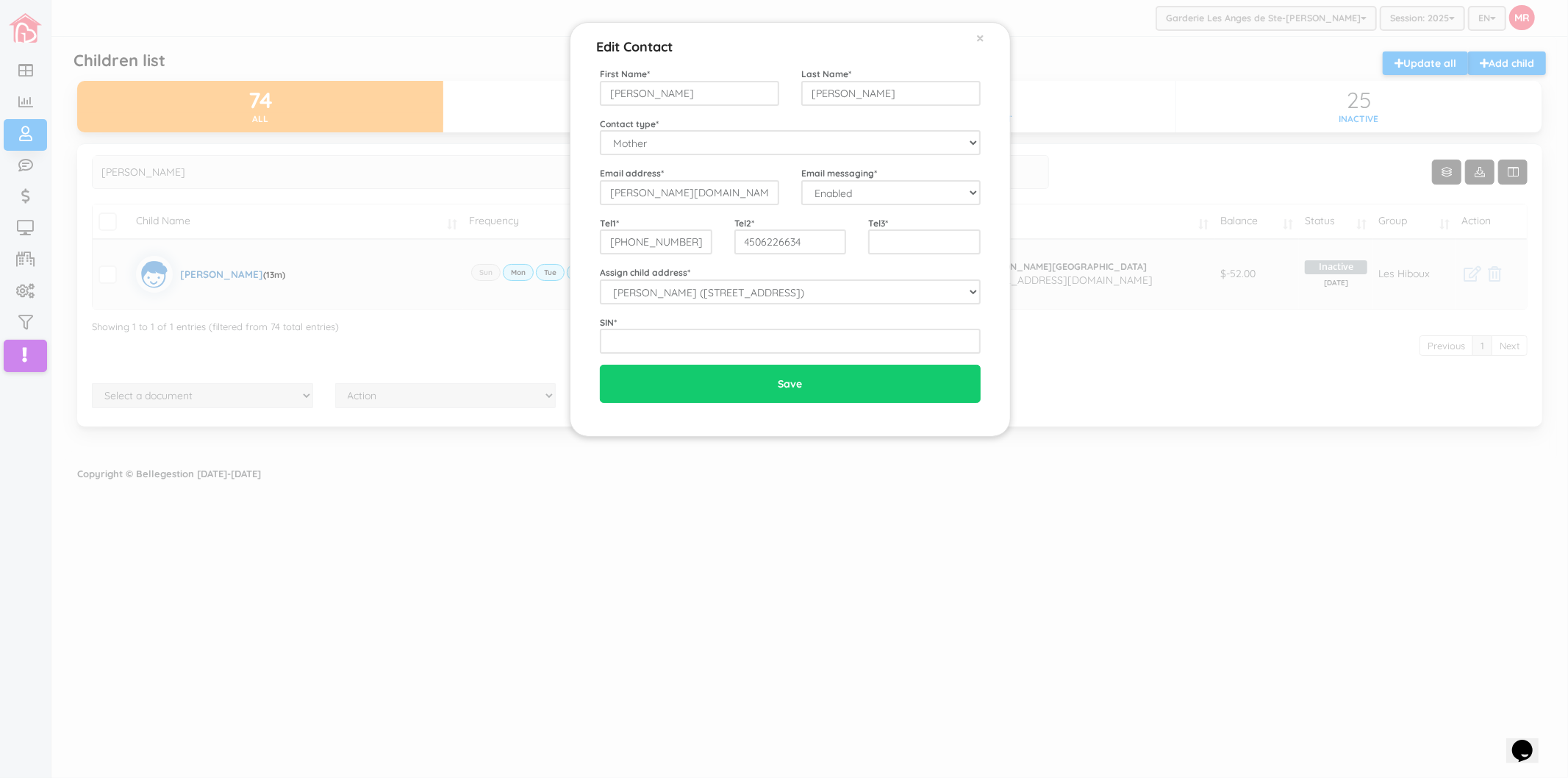
click at [1329, 403] on div "Edit Contact × Close First Name * [PERSON_NAME] Last Name * [PERSON_NAME] Conta…" at bounding box center [784, 389] width 1568 height 778
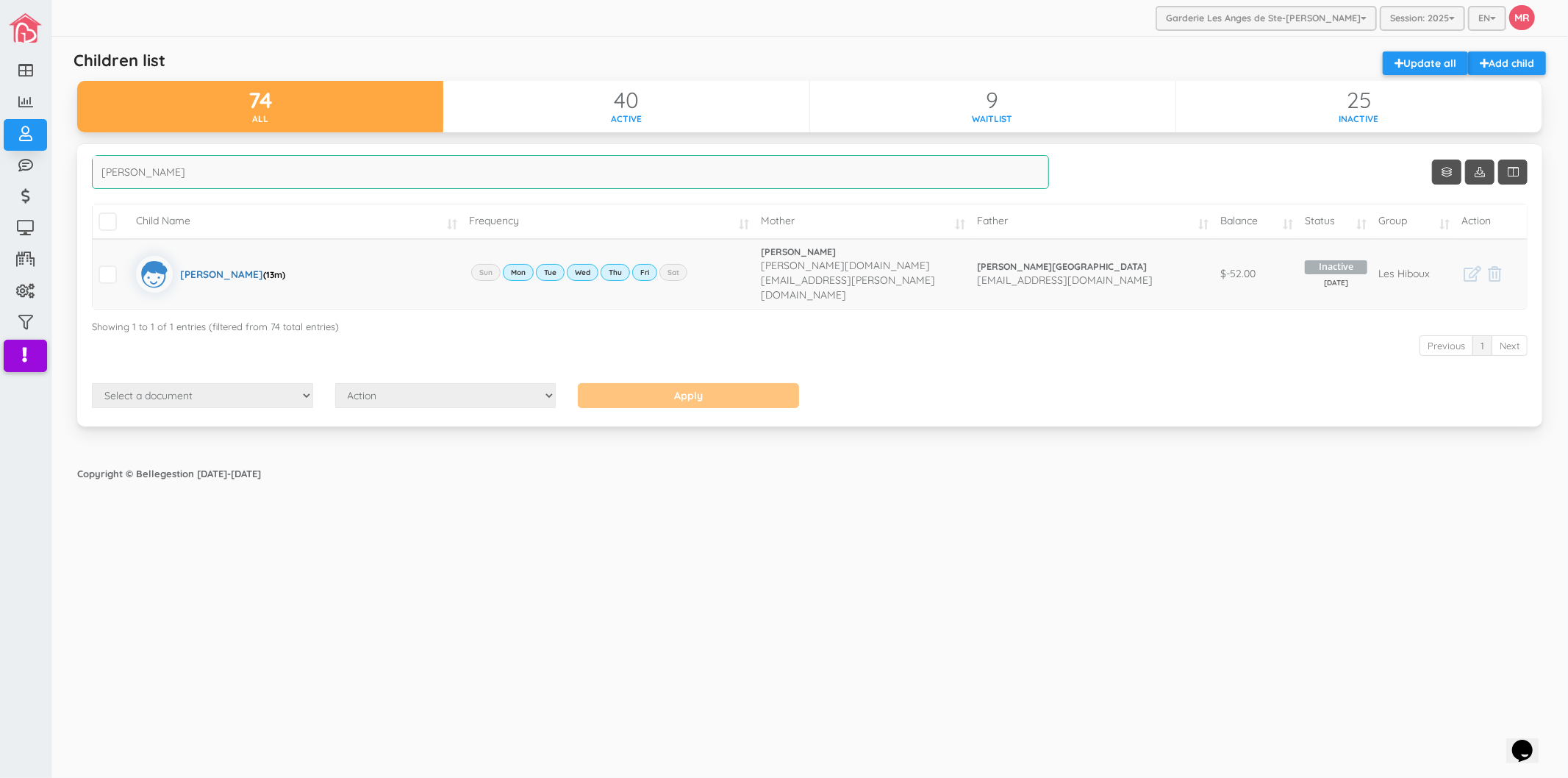
click at [431, 172] on input "[PERSON_NAME]" at bounding box center [570, 172] width 958 height 34
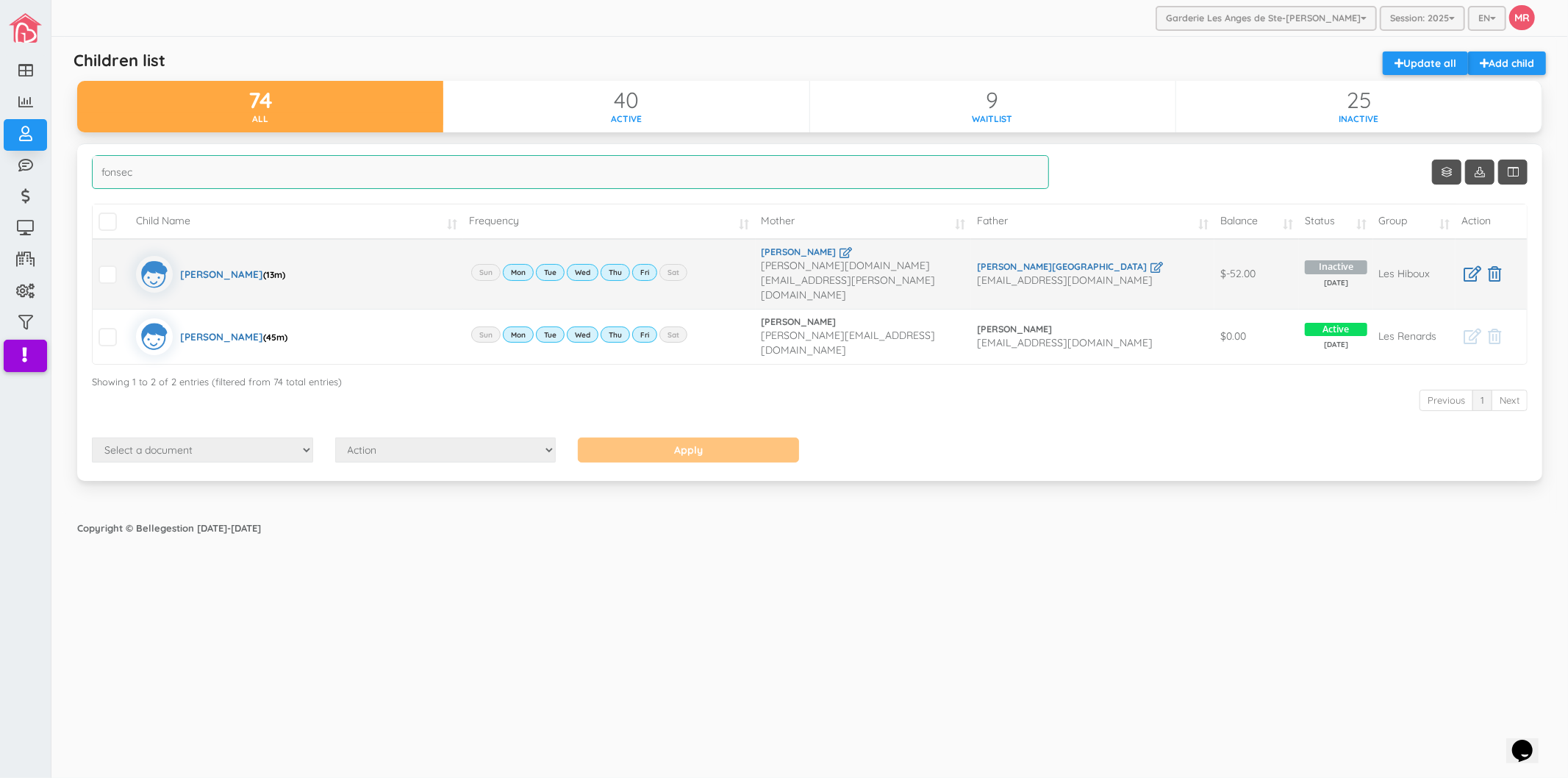
type input "fonsec"
click at [854, 258] on link "[PERSON_NAME]" at bounding box center [863, 252] width 204 height 13
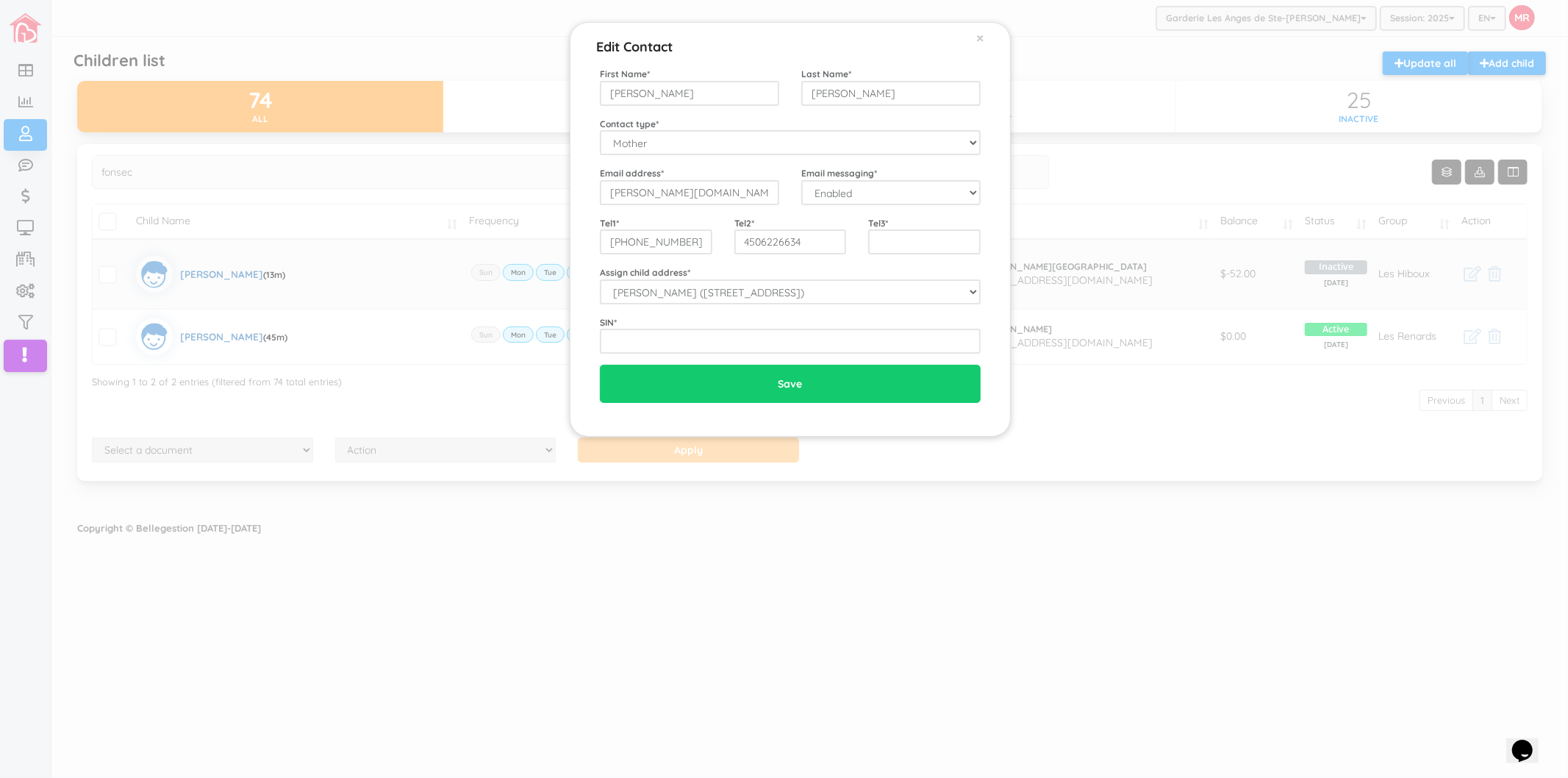
click at [986, 542] on div "Edit Contact × Close First Name * Kimberly Last Name * Santos-Fonseca Contact t…" at bounding box center [784, 389] width 1568 height 778
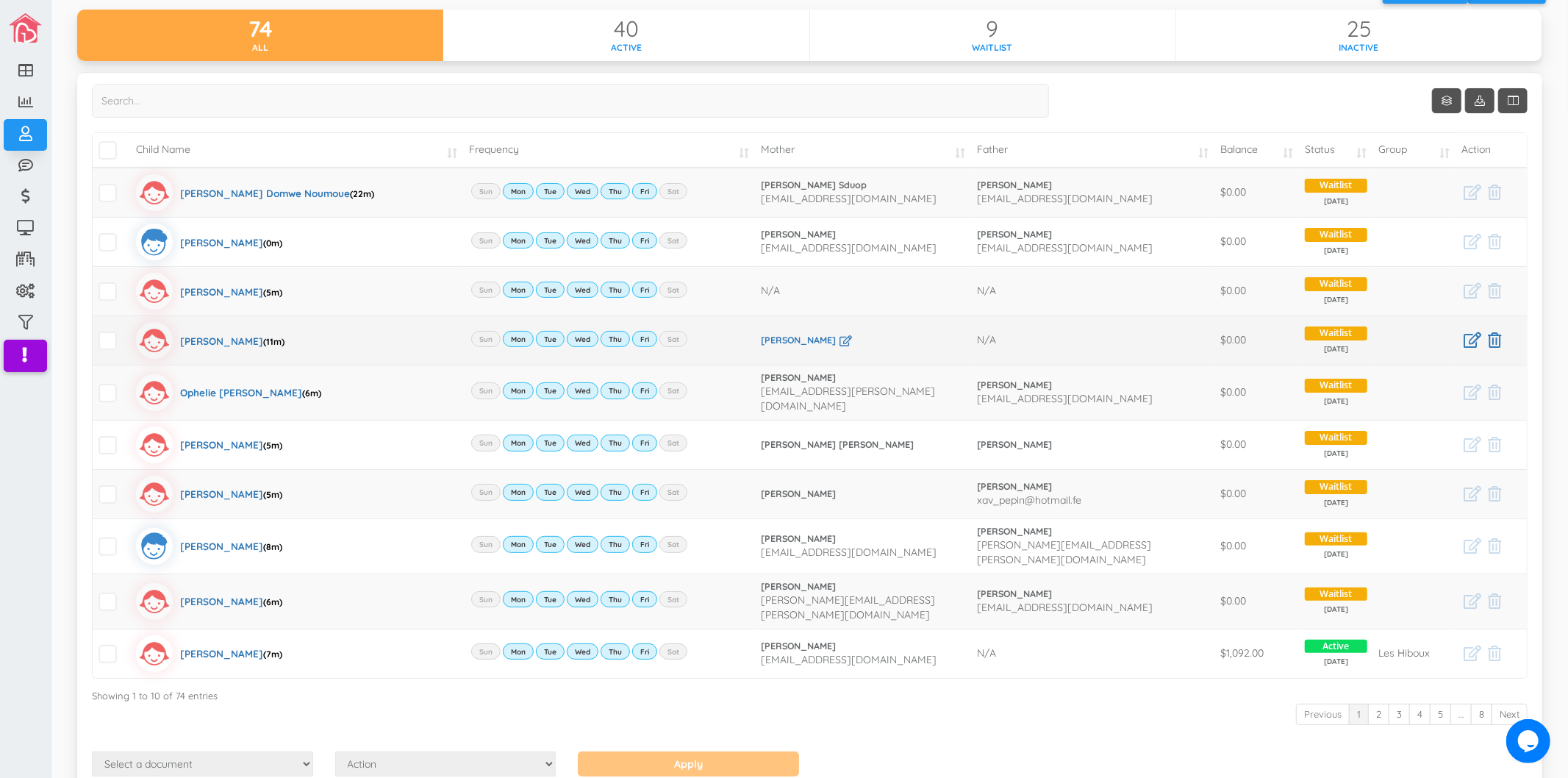
scroll to position [134, 0]
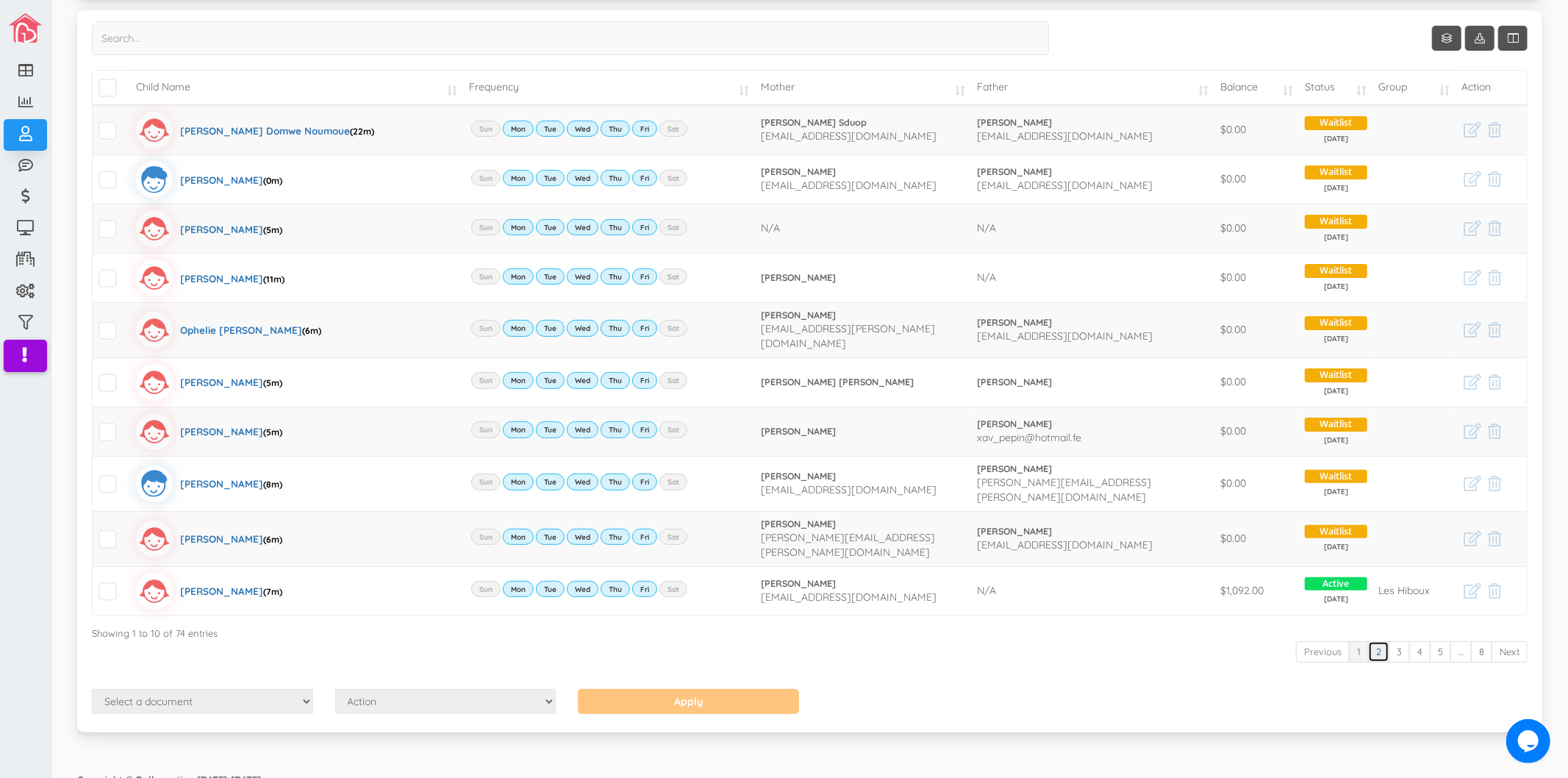
click at [1373, 642] on link "2" at bounding box center [1379, 652] width 21 height 21
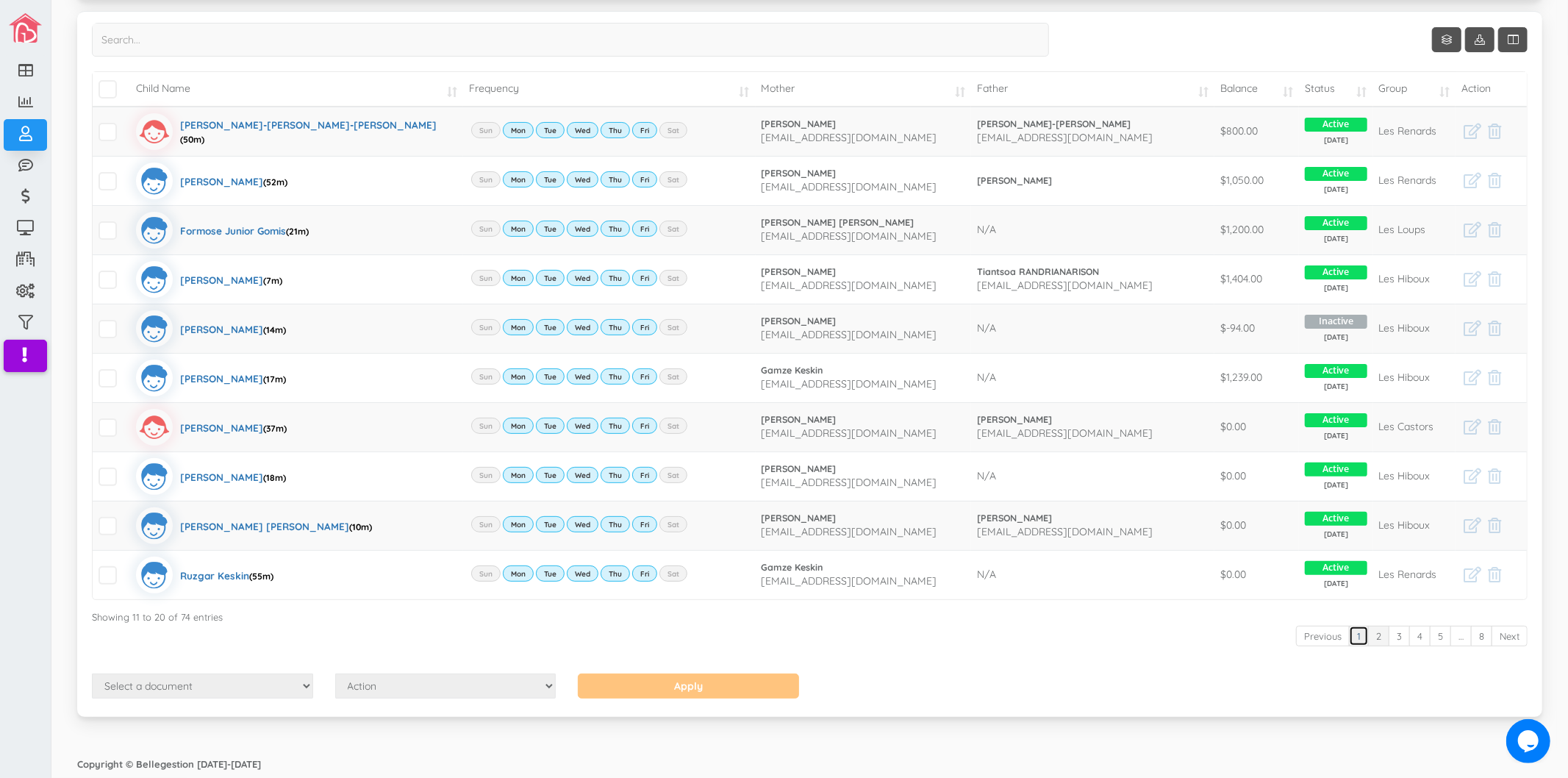
click at [1350, 638] on link "1" at bounding box center [1360, 636] width 20 height 21
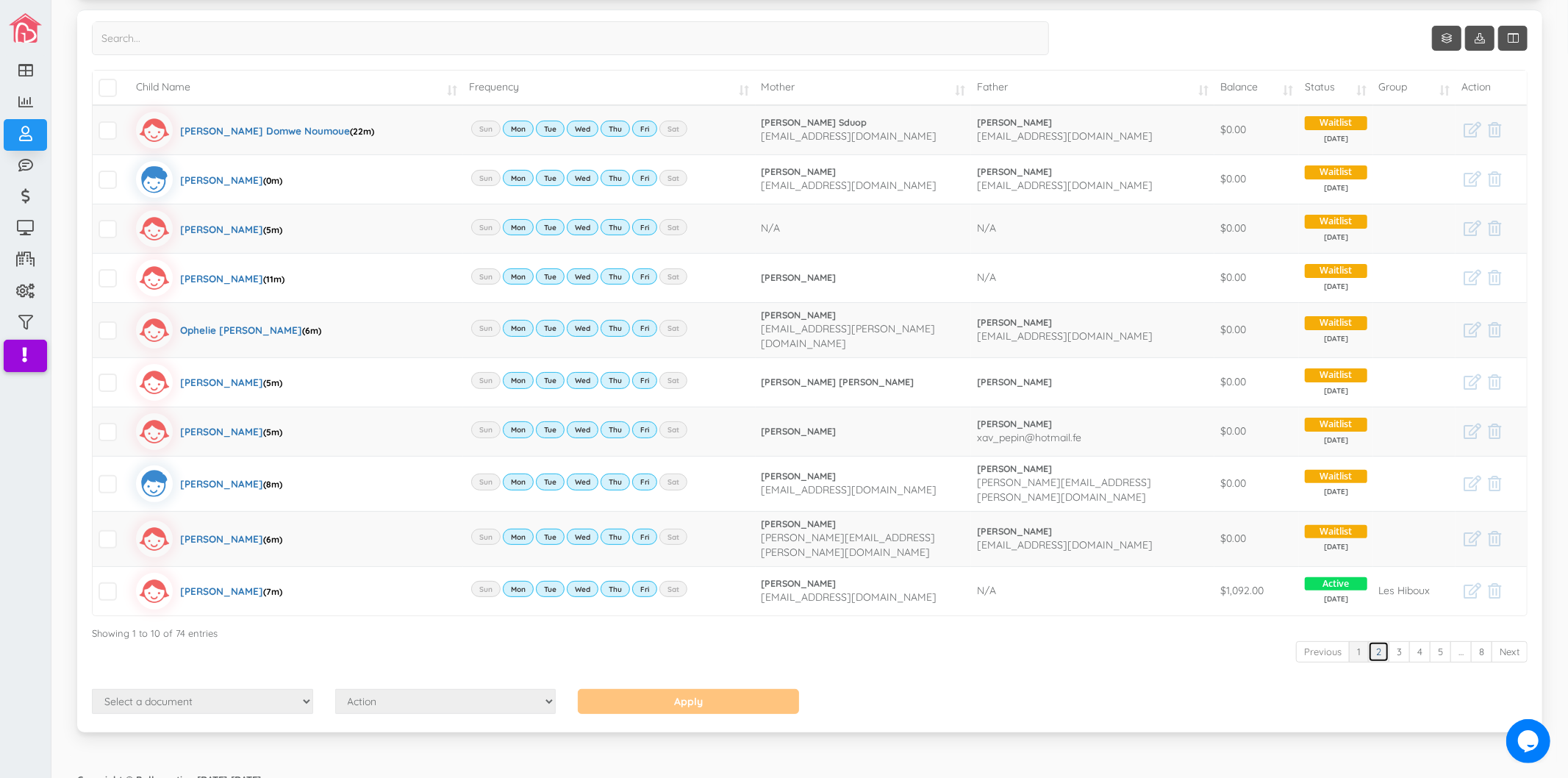
click at [1368, 642] on link "2" at bounding box center [1379, 652] width 21 height 21
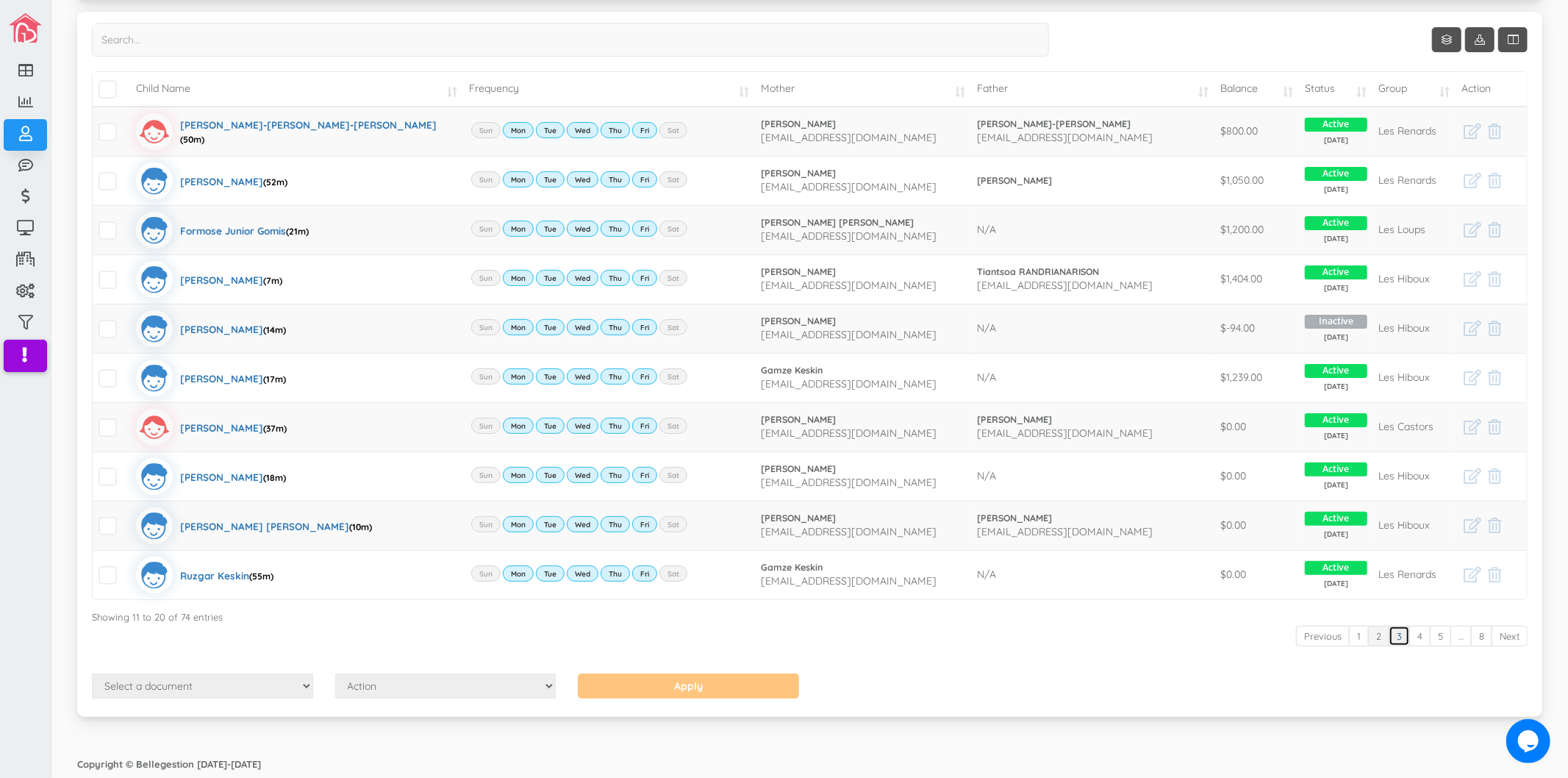
click at [1392, 634] on link "3" at bounding box center [1400, 636] width 21 height 21
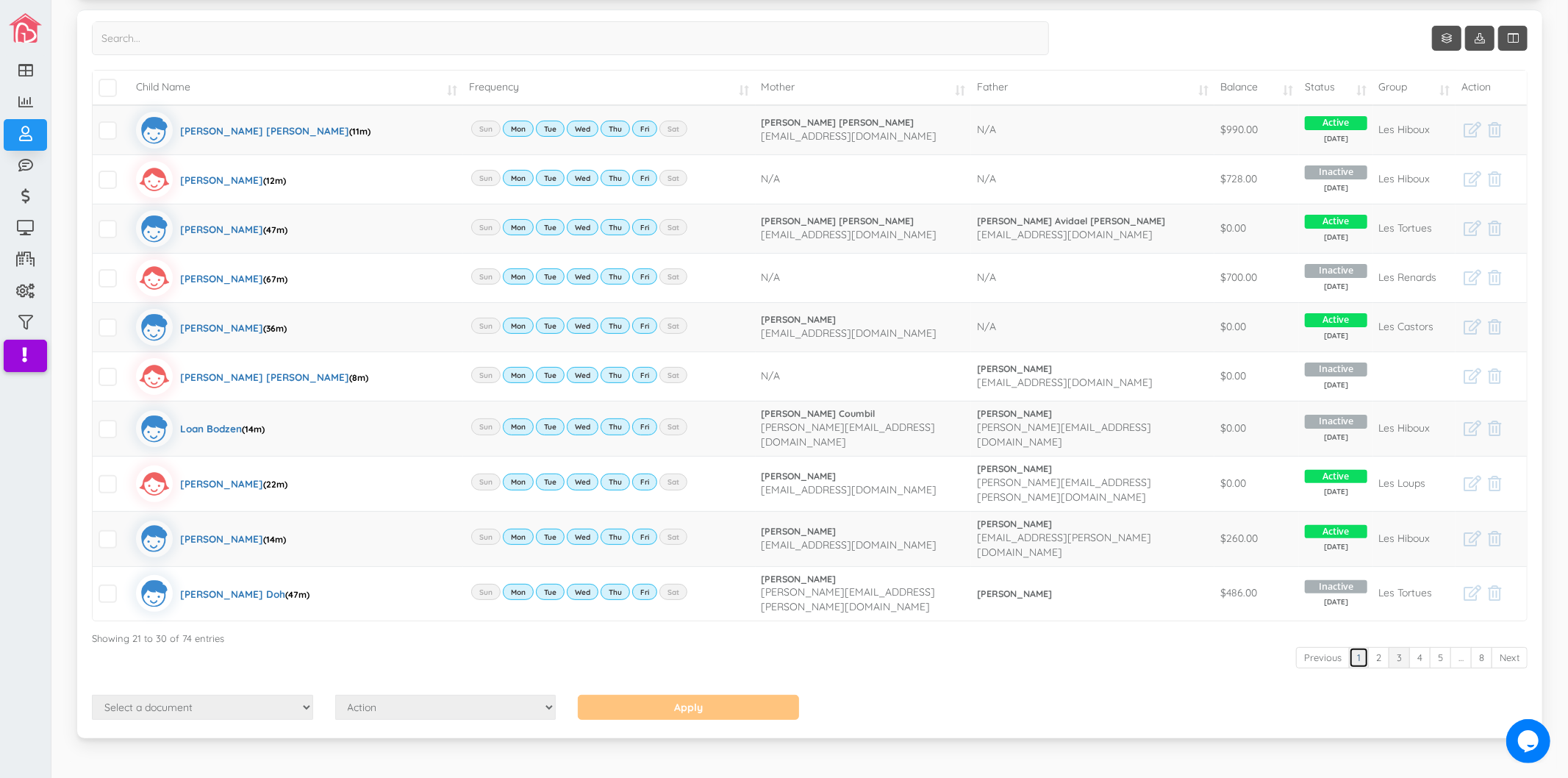
click at [1350, 647] on link "1" at bounding box center [1360, 658] width 20 height 21
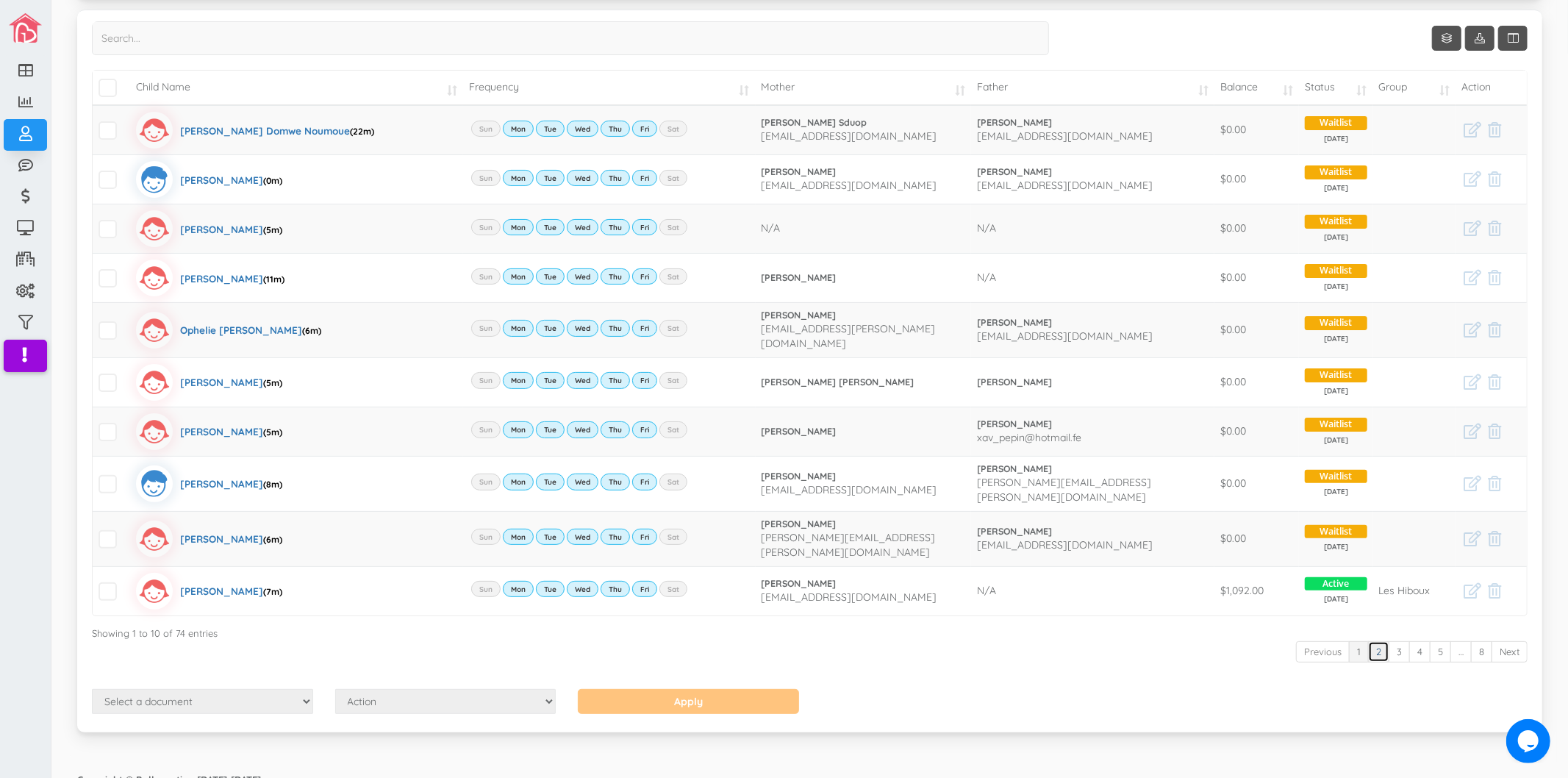
click at [1368, 642] on link "2" at bounding box center [1379, 652] width 21 height 21
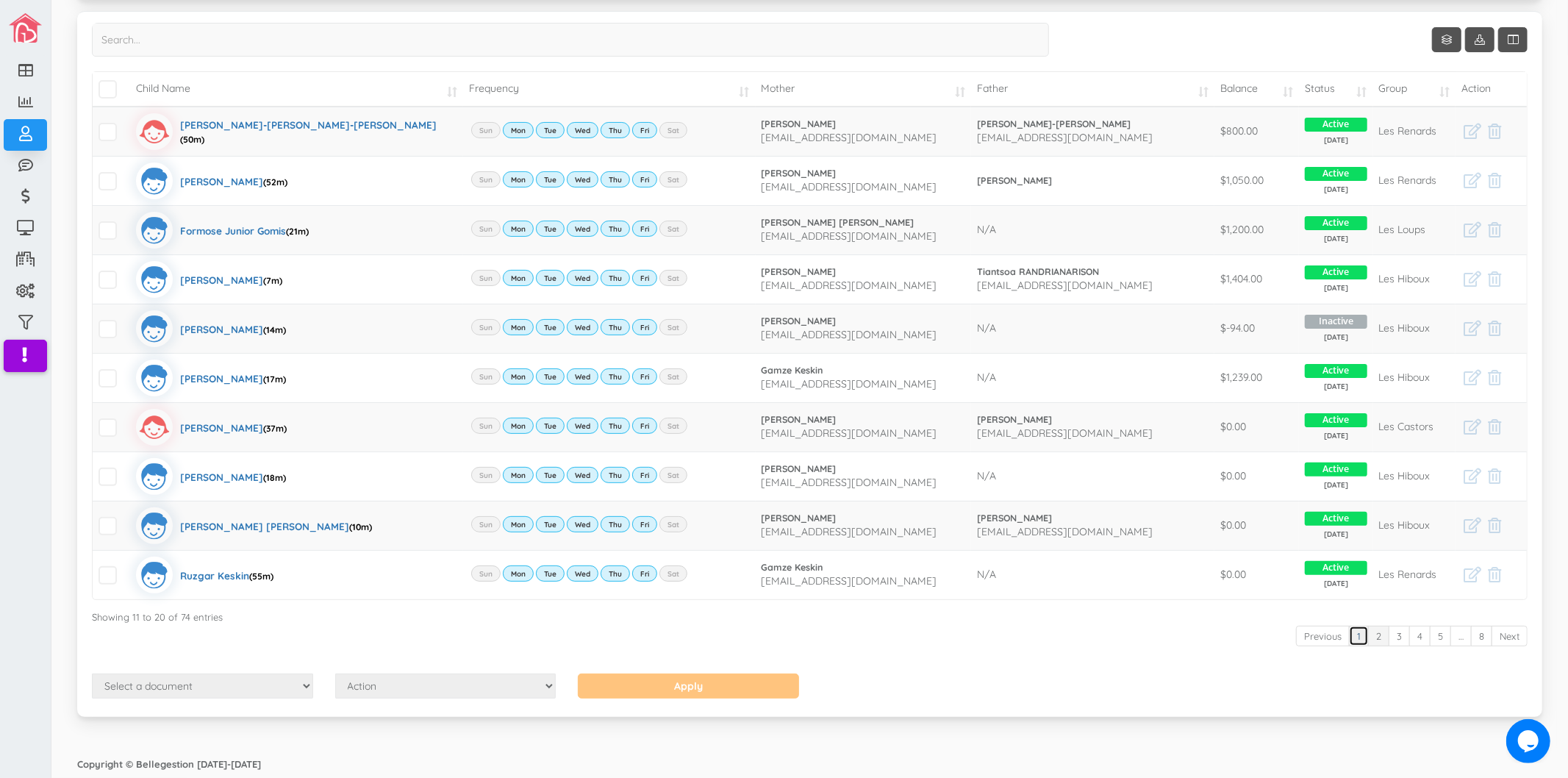
click at [1350, 635] on link "1" at bounding box center [1360, 636] width 20 height 21
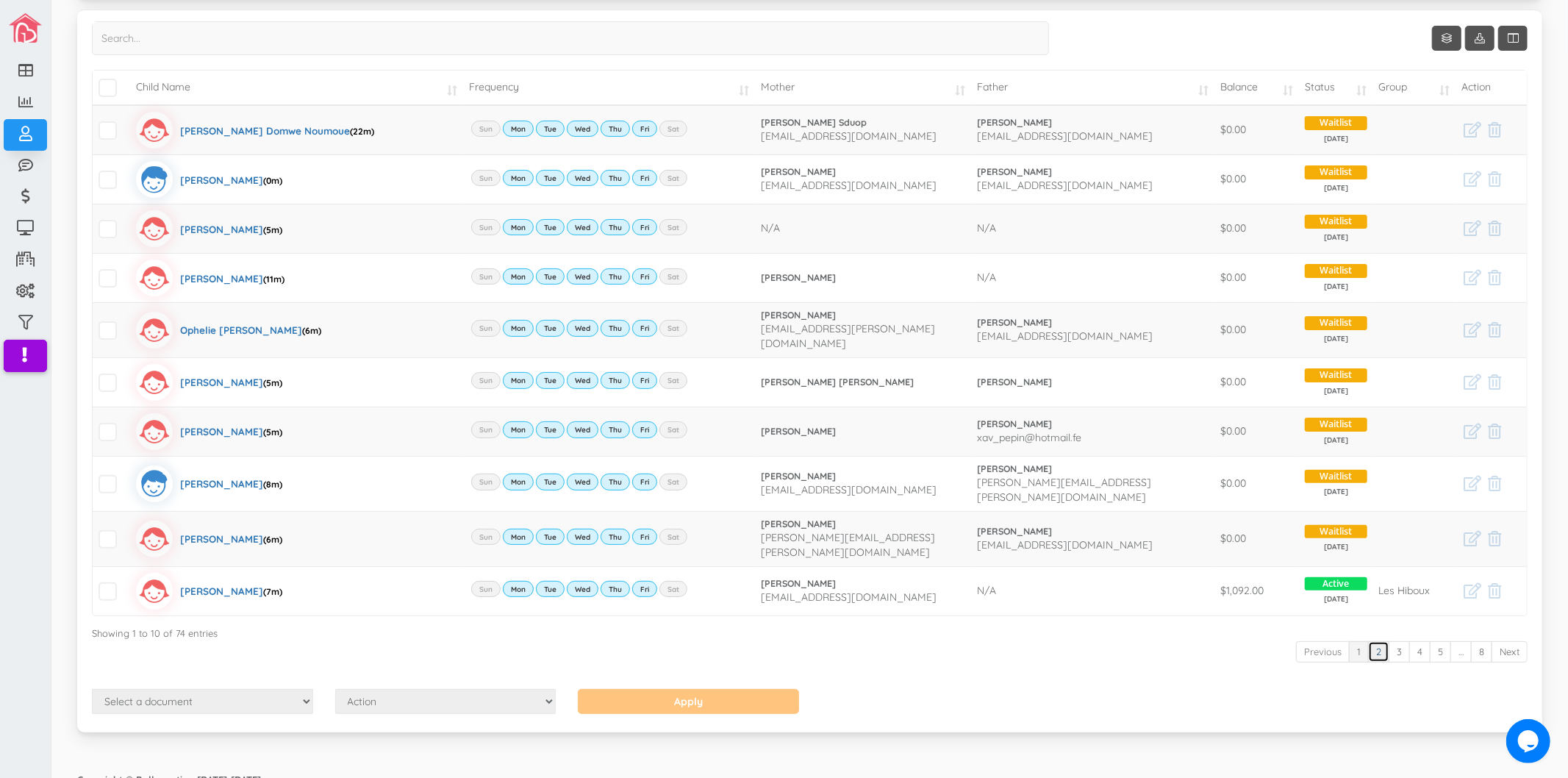
click at [1373, 642] on link "2" at bounding box center [1379, 652] width 21 height 21
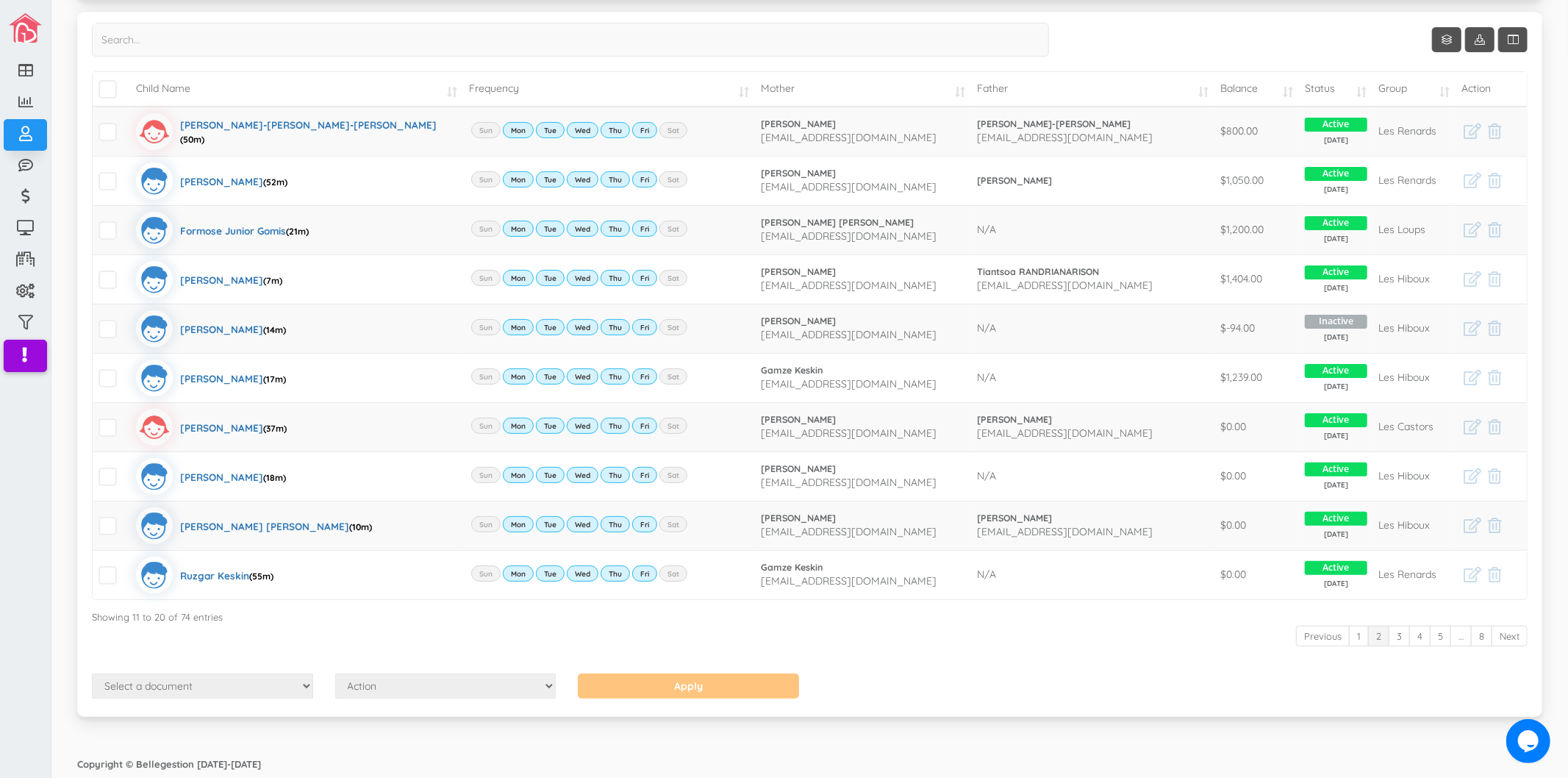
click at [1364, 679] on div "Select a document Account Statement Pay Plan Dual Pay Plan Action Send Email Vi…" at bounding box center [810, 688] width 1458 height 29
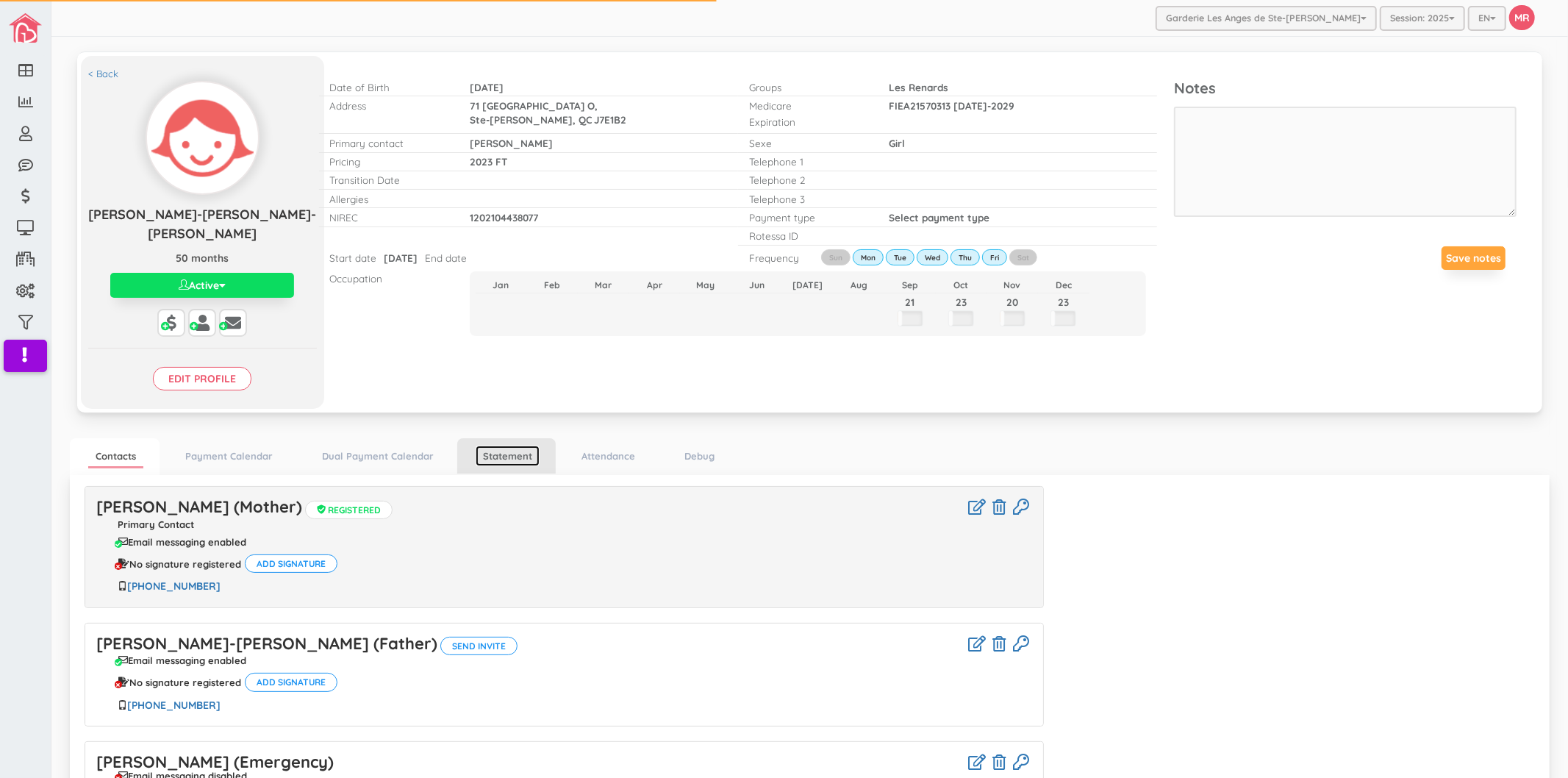
click at [506, 446] on link "Statement" at bounding box center [508, 456] width 64 height 21
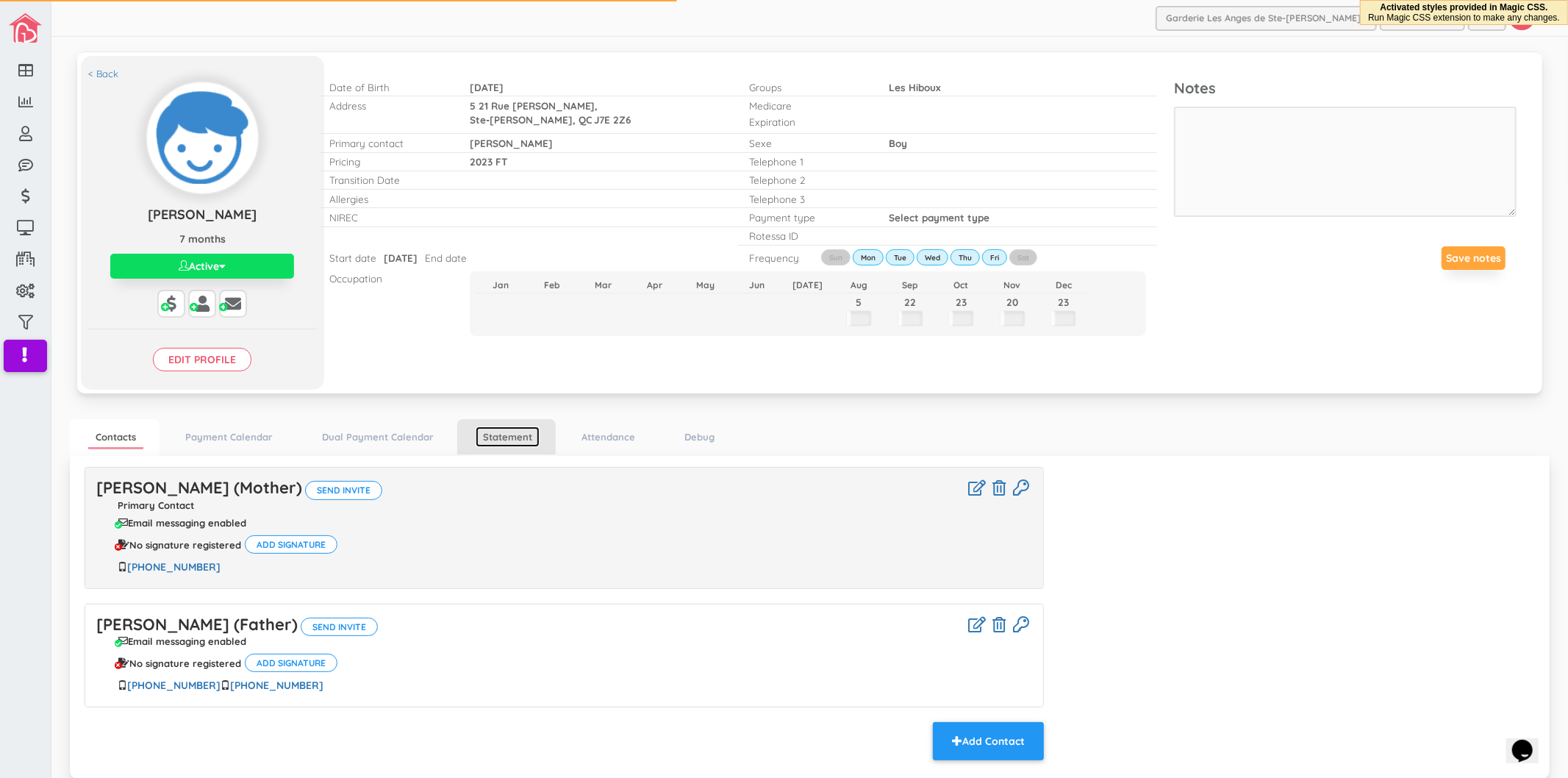
click at [500, 442] on link "Statement" at bounding box center [508, 438] width 64 height 21
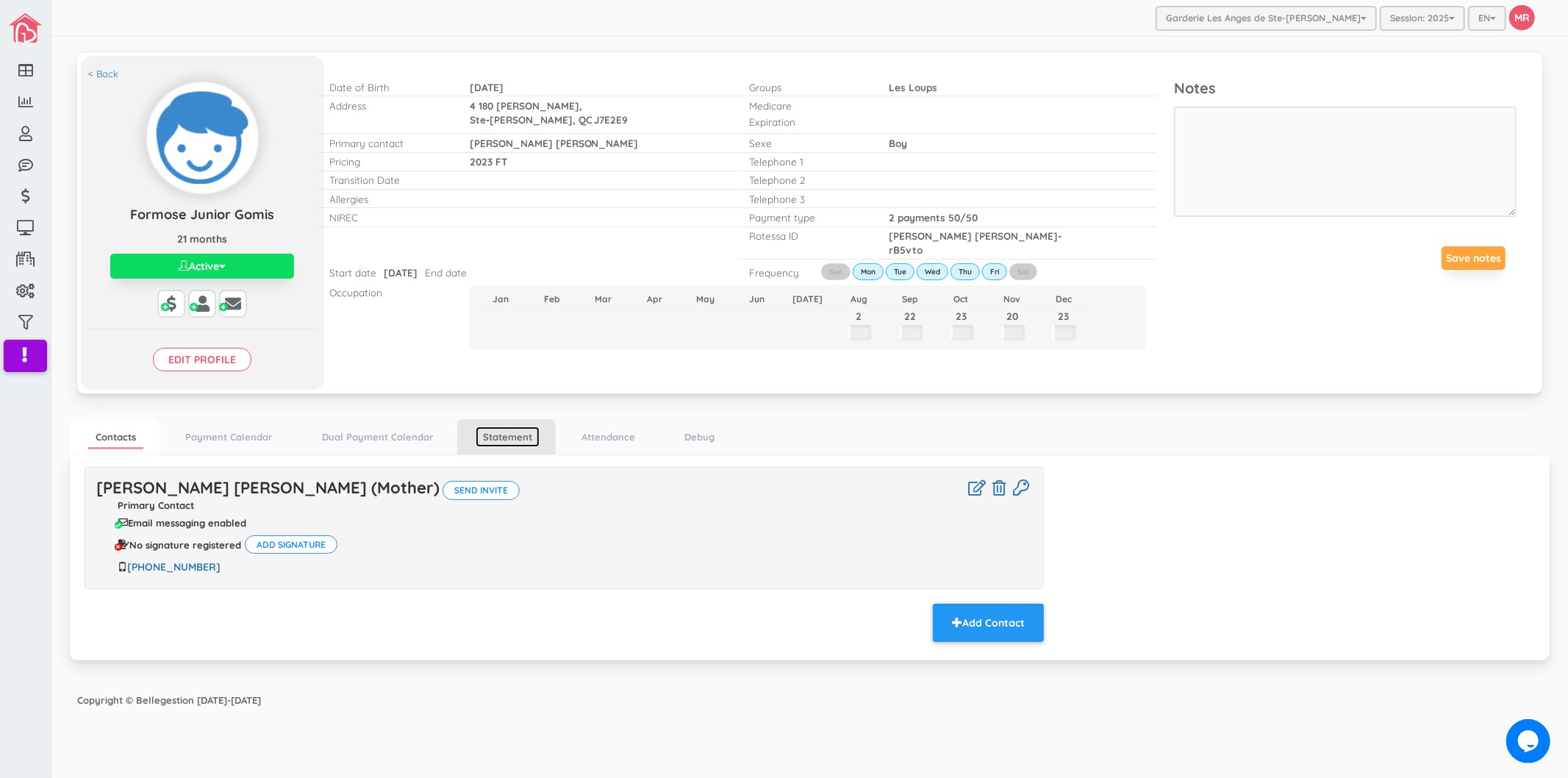
click at [480, 432] on link "Statement" at bounding box center [508, 438] width 64 height 21
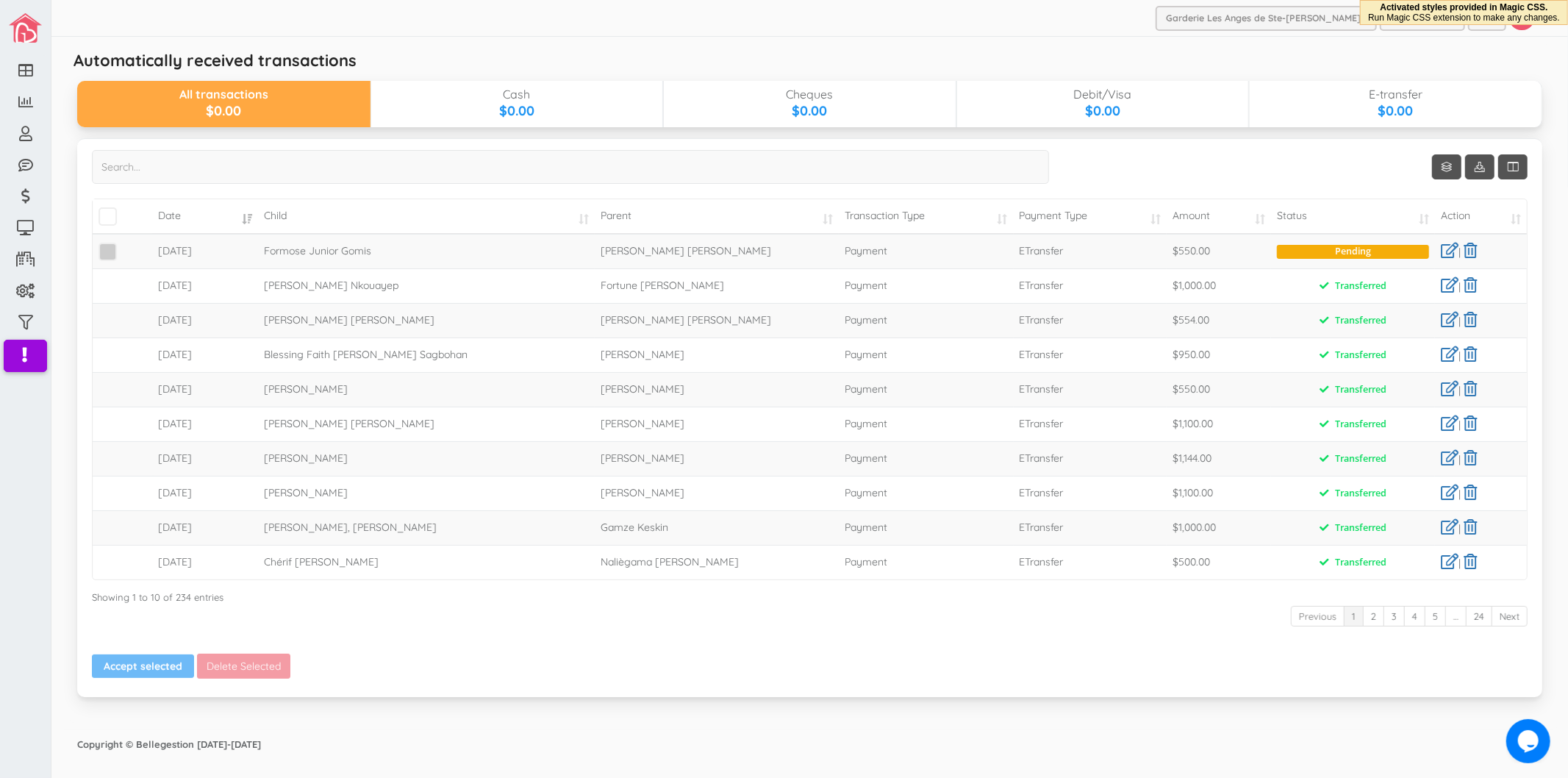
click at [108, 253] on span at bounding box center [108, 251] width 19 height 19
click at [124, 246] on input "checkbox" at bounding box center [124, 246] width 0 height 0
click at [163, 666] on button "Accept selected" at bounding box center [143, 667] width 102 height 23
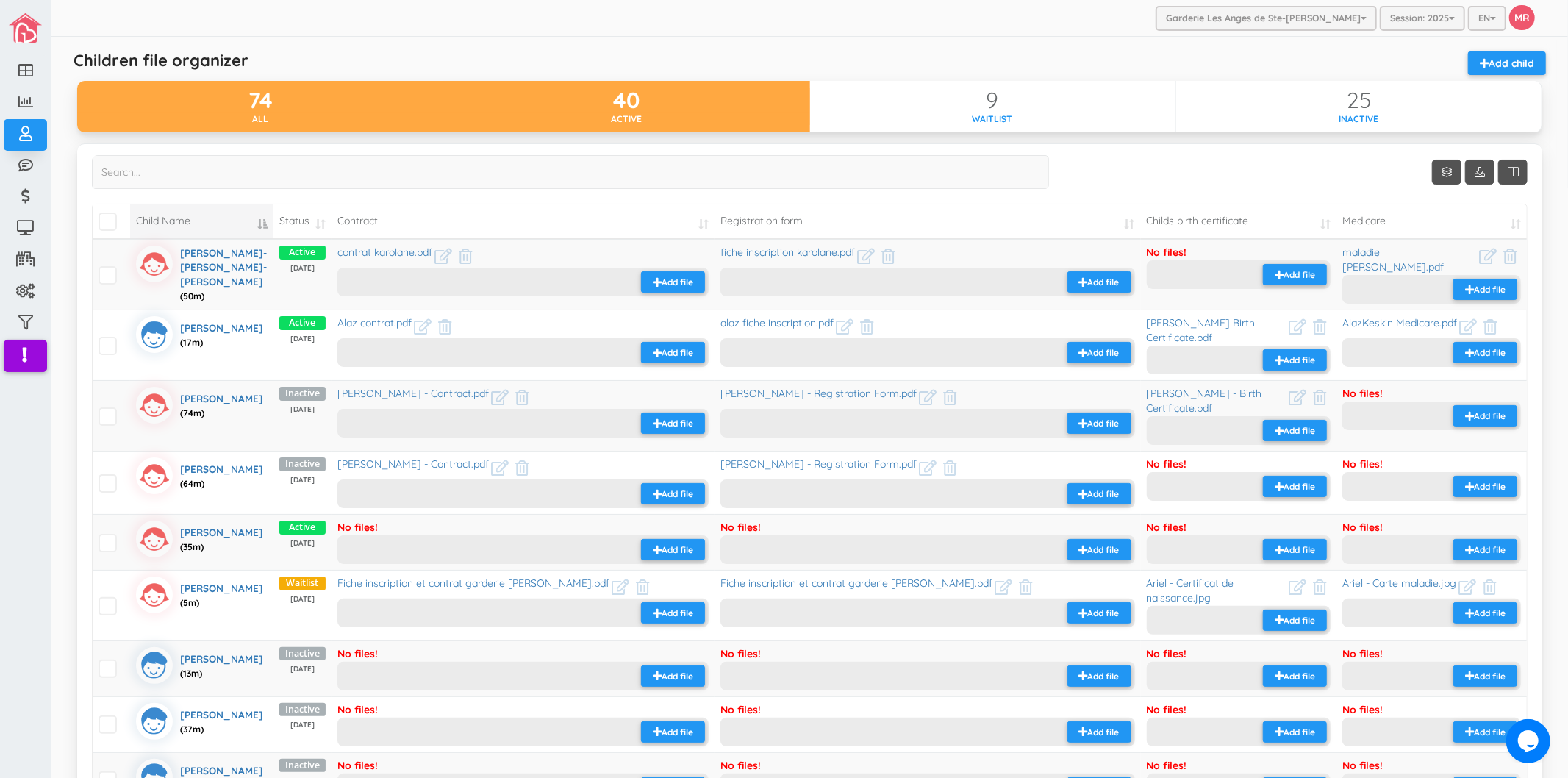
click at [710, 112] on div "Active" at bounding box center [626, 119] width 366 height 12
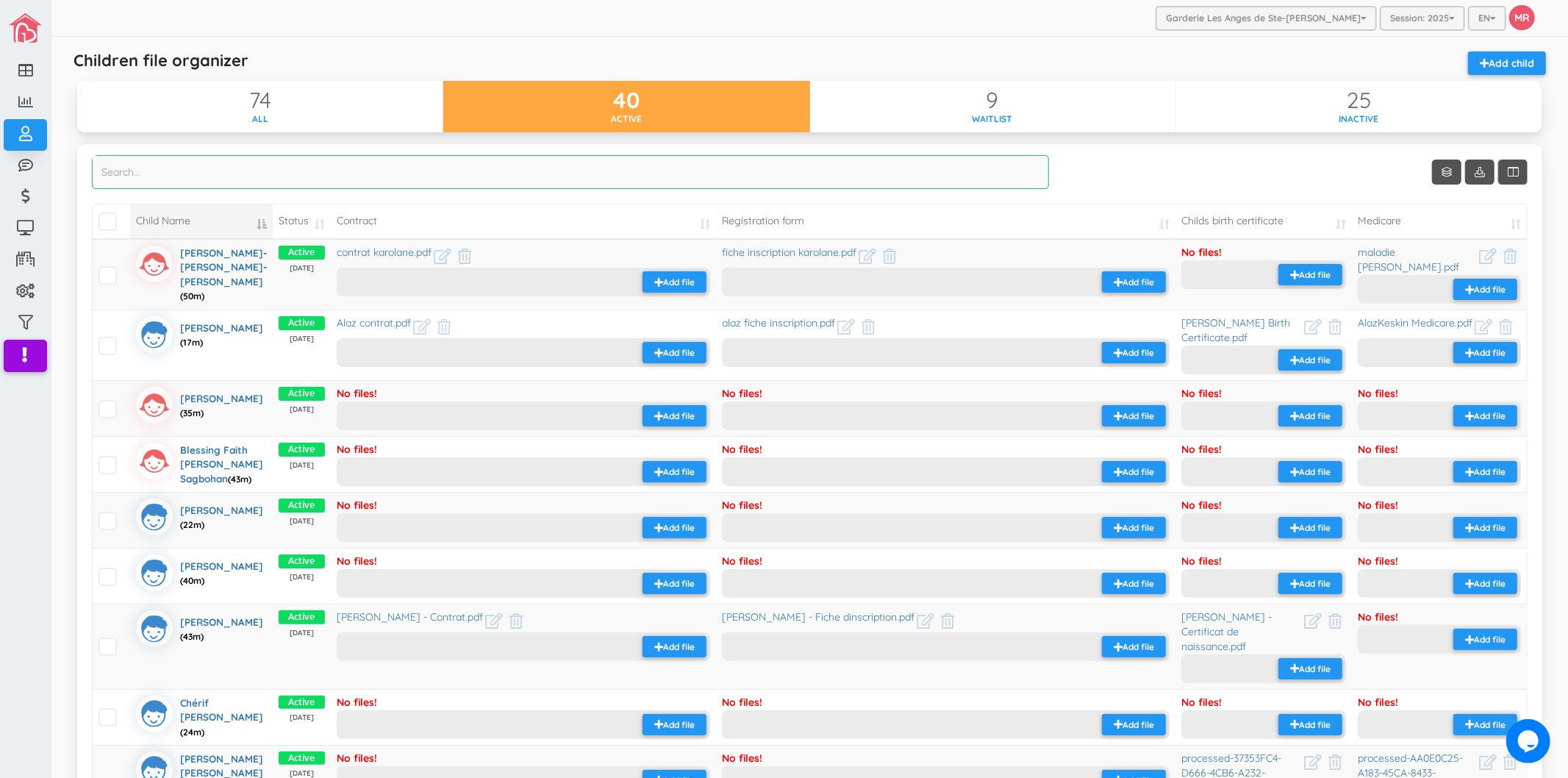
click at [545, 172] on input "search" at bounding box center [570, 172] width 958 height 34
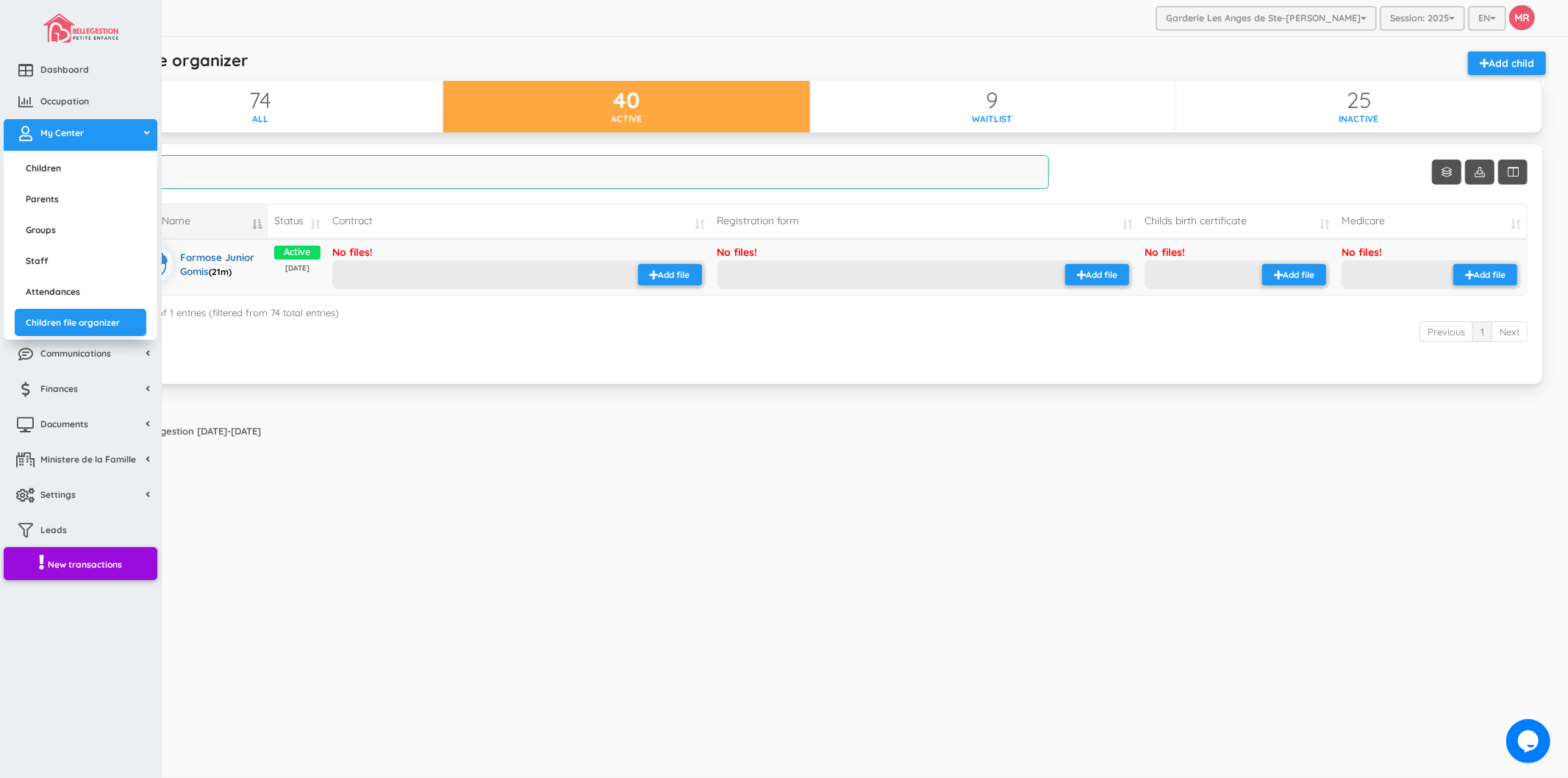
type input "junio"
